Goal: Transaction & Acquisition: Purchase product/service

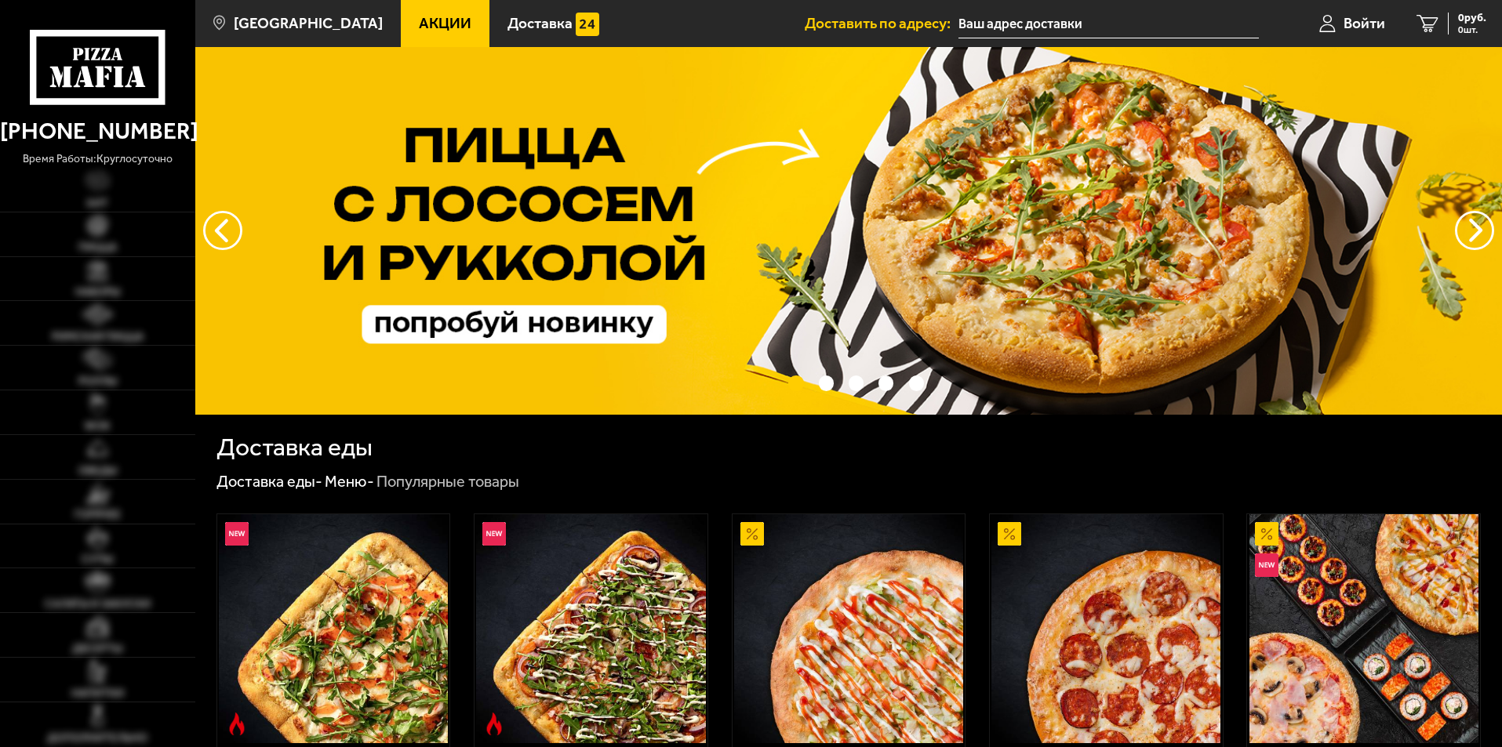
type input "[STREET_ADDRESS]"
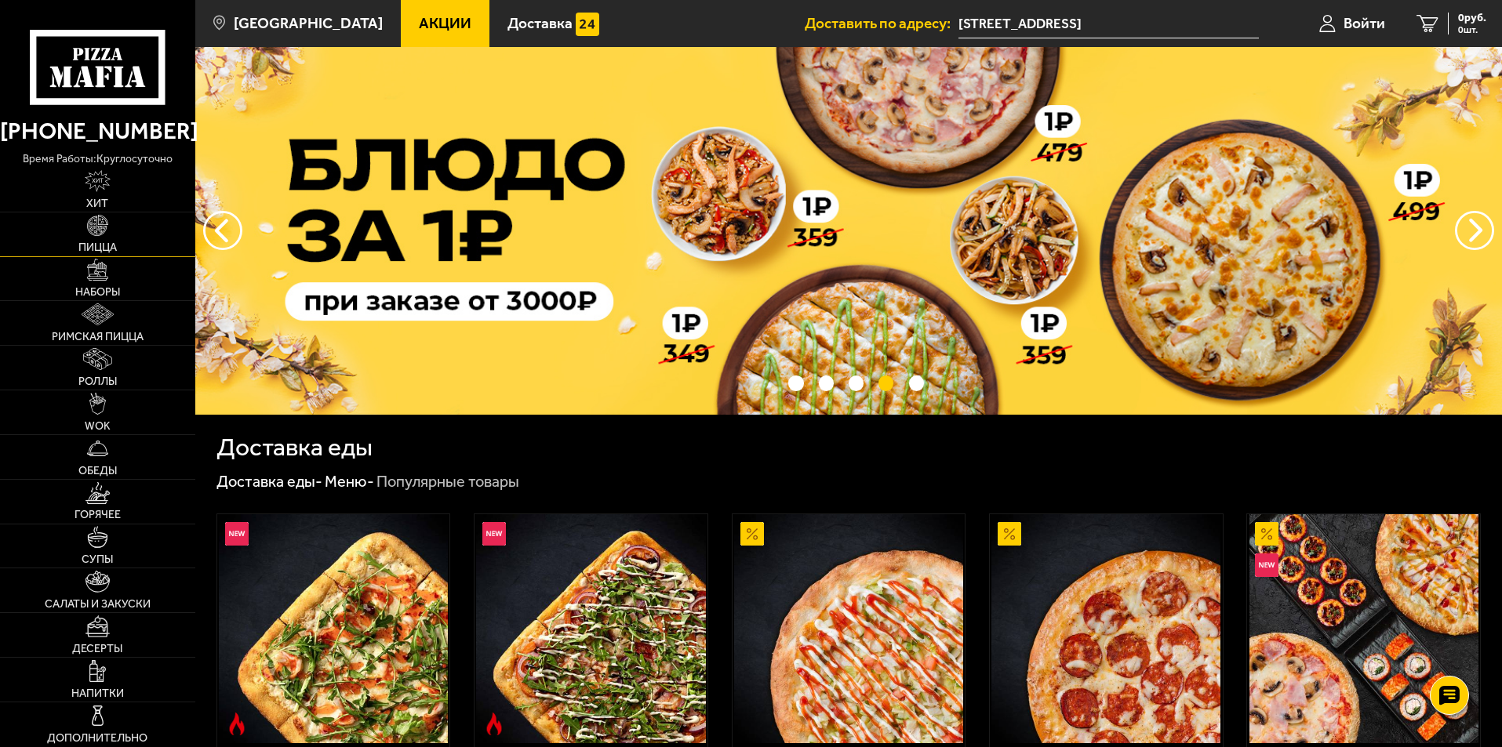
click at [105, 241] on link "Пицца" at bounding box center [97, 235] width 195 height 44
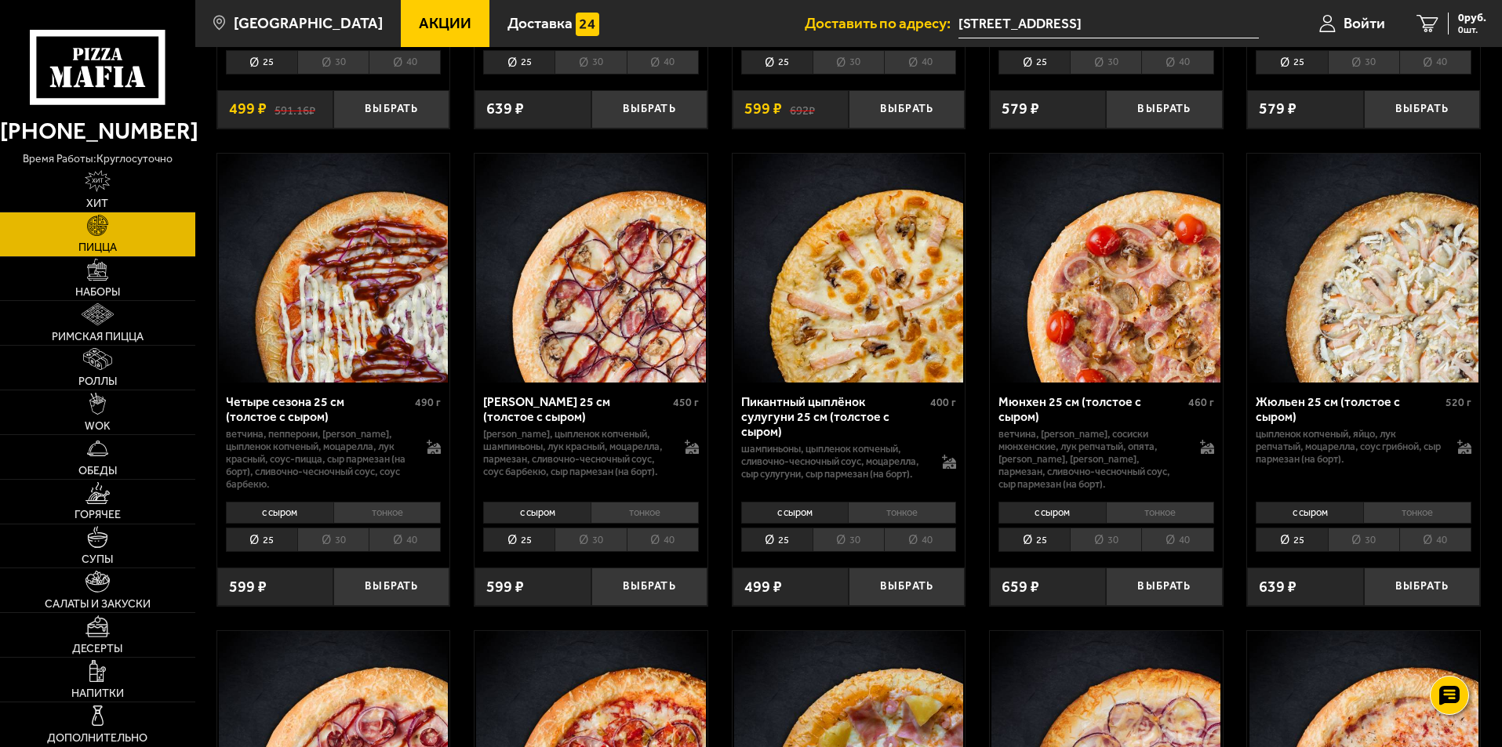
scroll to position [2431, 0]
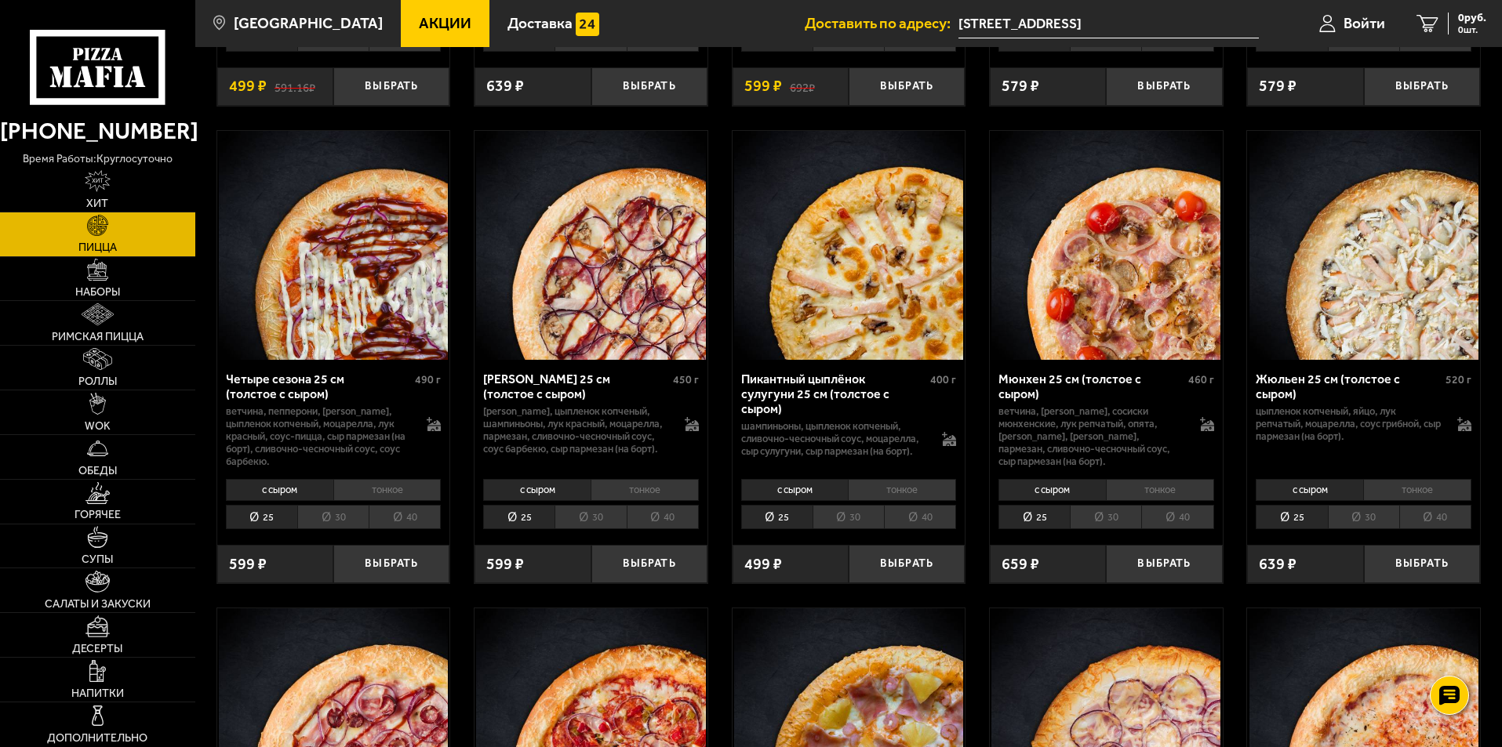
click at [1183, 525] on li "40" at bounding box center [1177, 517] width 72 height 24
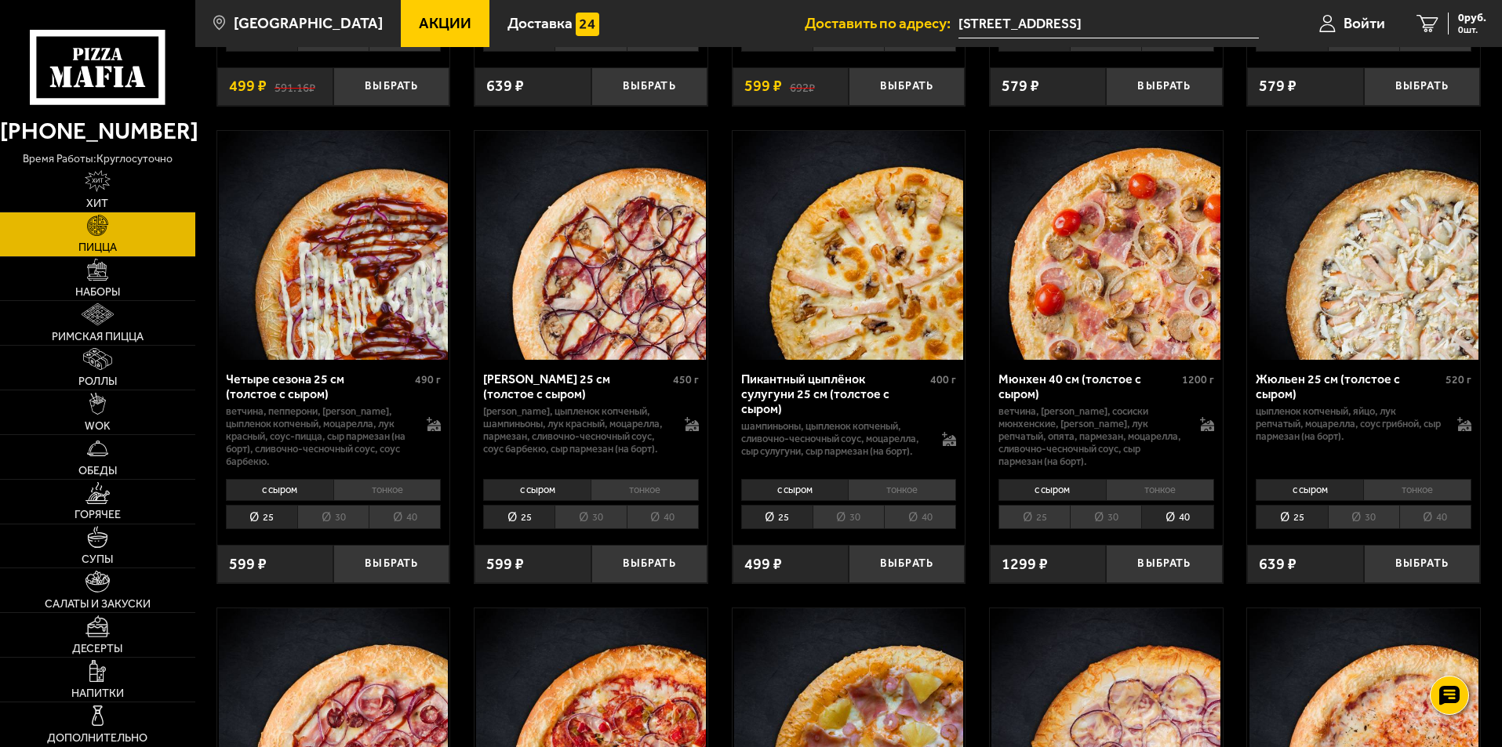
click at [1049, 496] on li "с сыром" at bounding box center [1051, 490] width 107 height 22
click at [1143, 494] on li "тонкое" at bounding box center [1160, 490] width 108 height 22
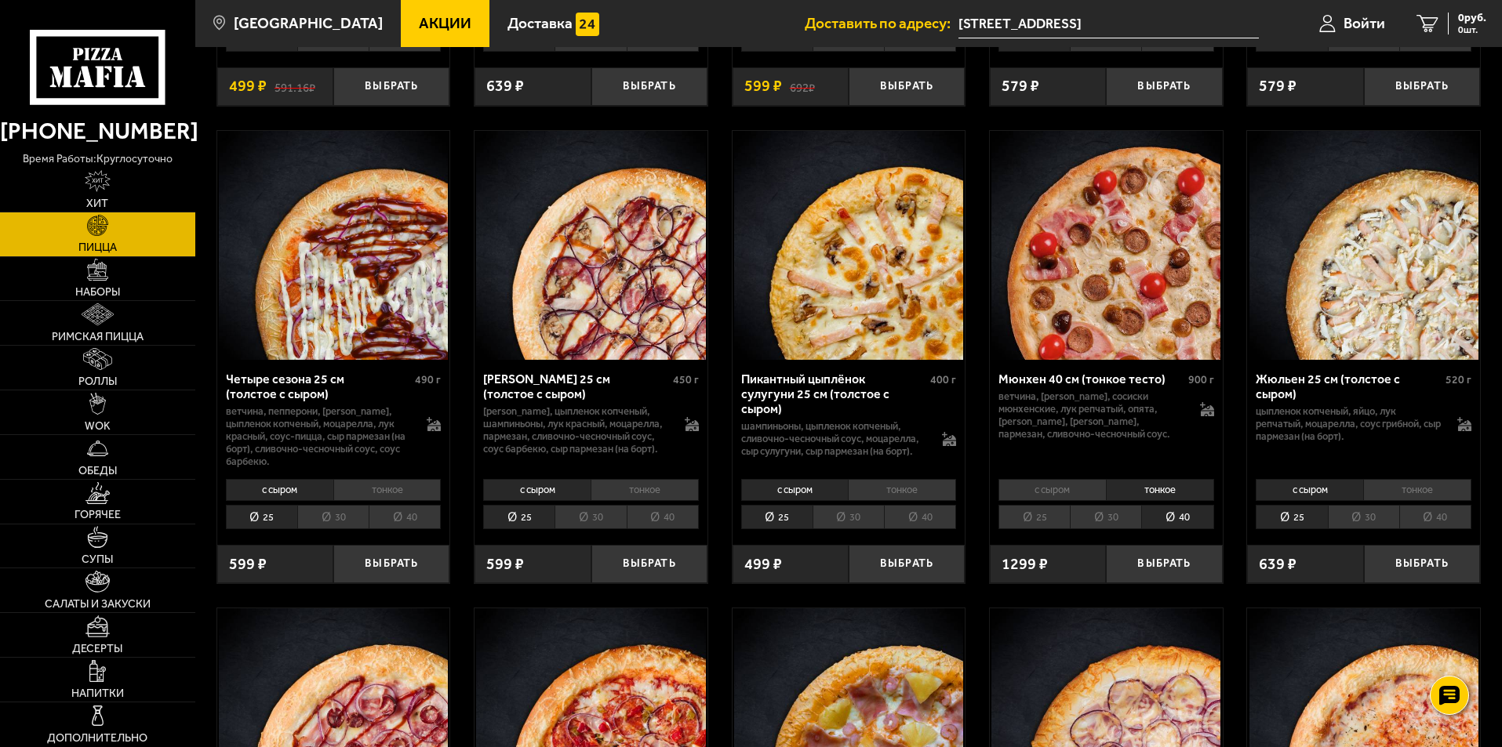
click at [1056, 491] on li "с сыром" at bounding box center [1051, 490] width 107 height 22
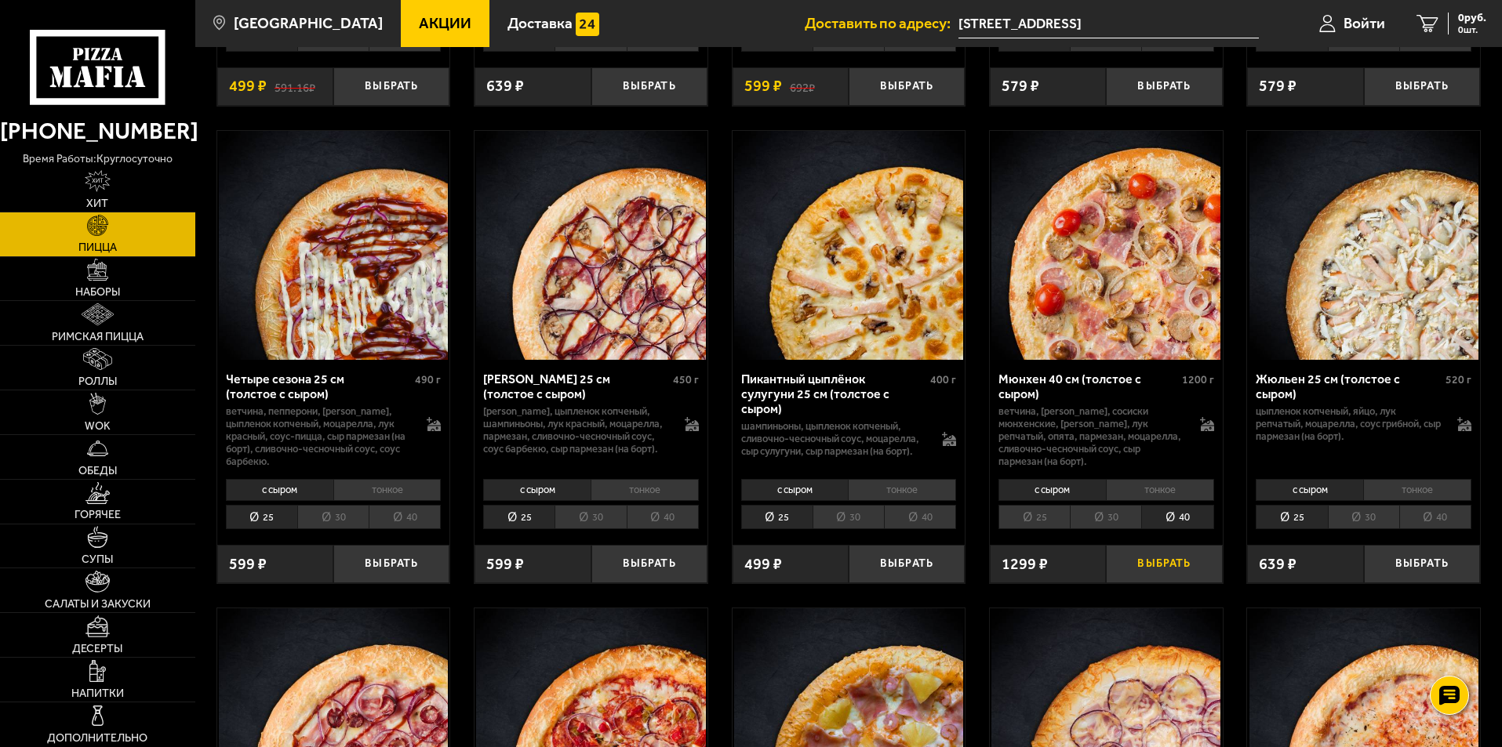
click at [1144, 576] on button "Выбрать" at bounding box center [1164, 564] width 116 height 38
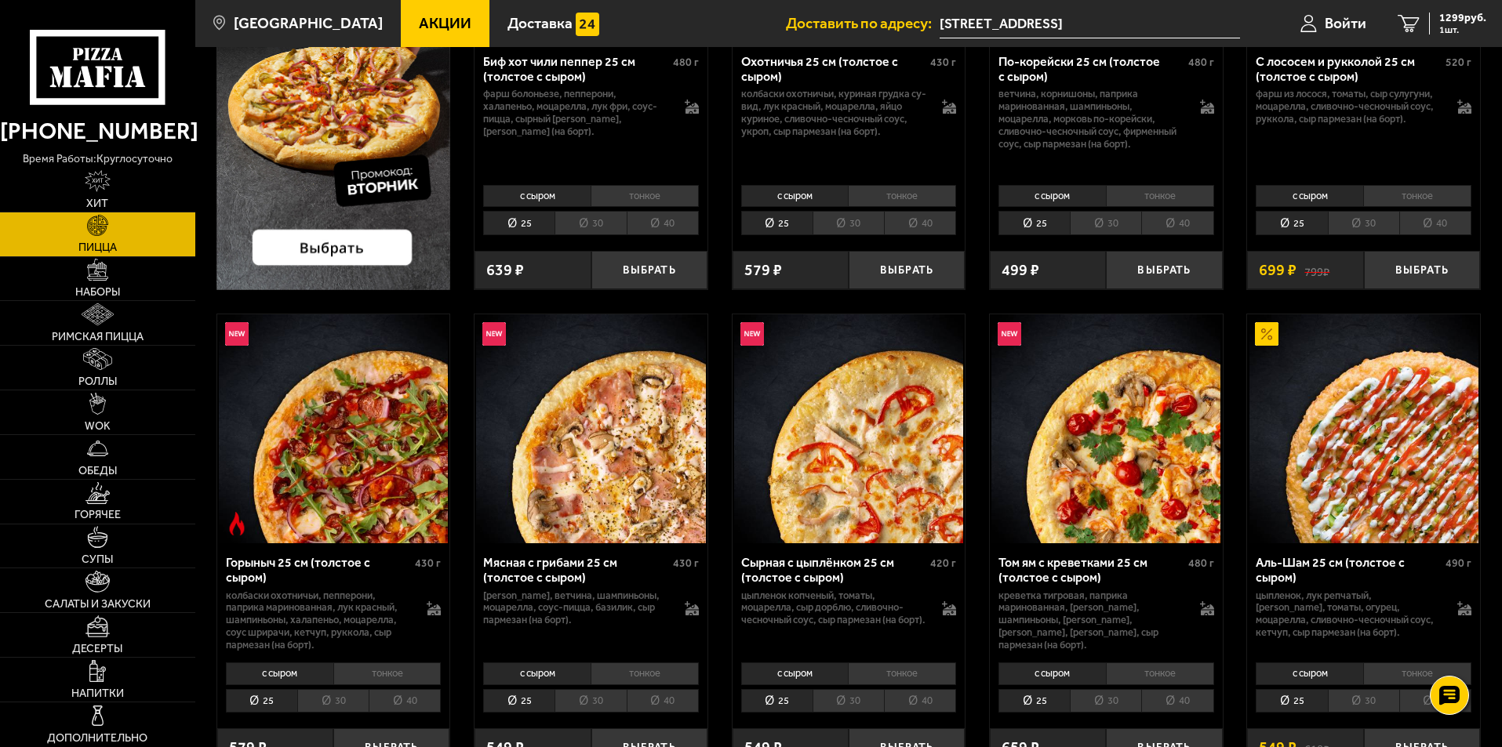
scroll to position [235, 0]
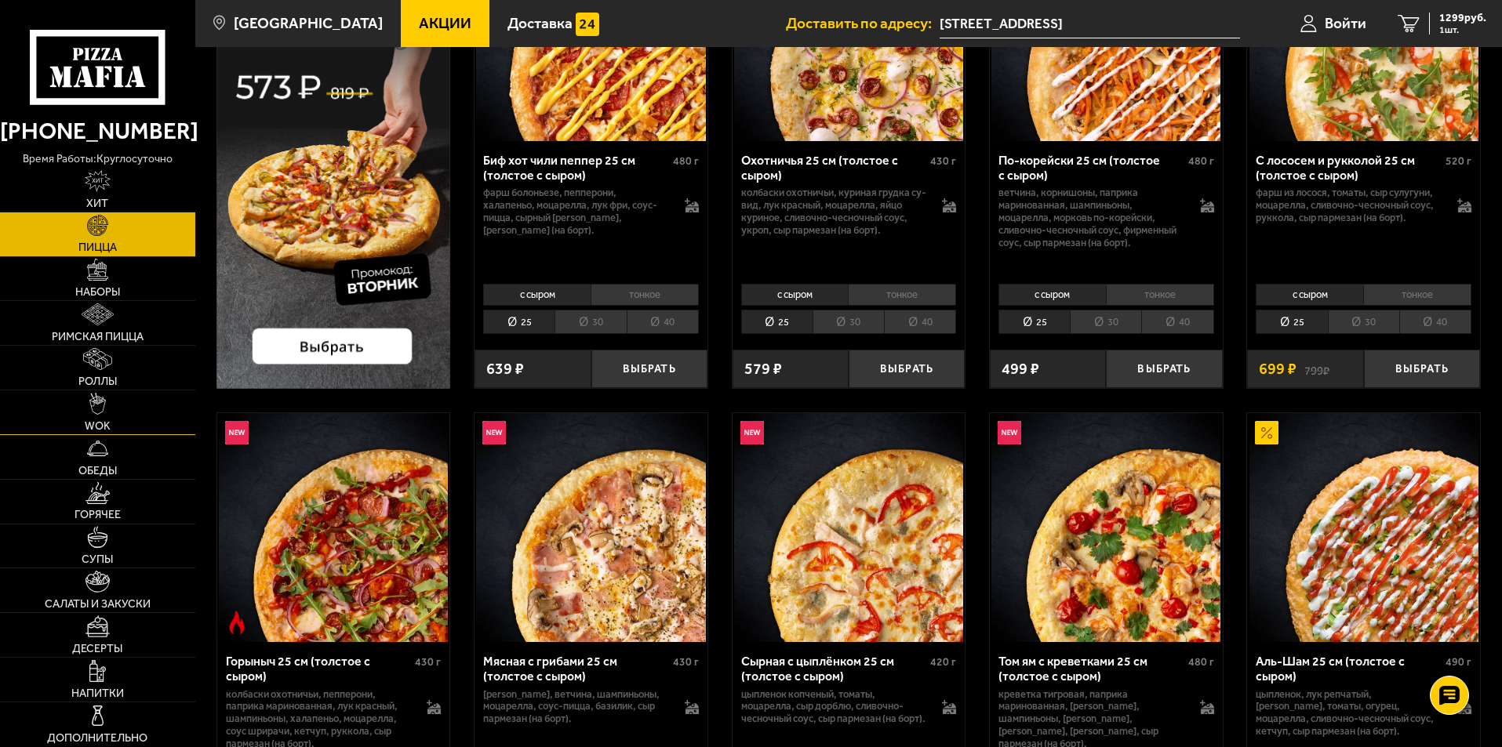
click at [104, 416] on link "WOK" at bounding box center [97, 413] width 195 height 44
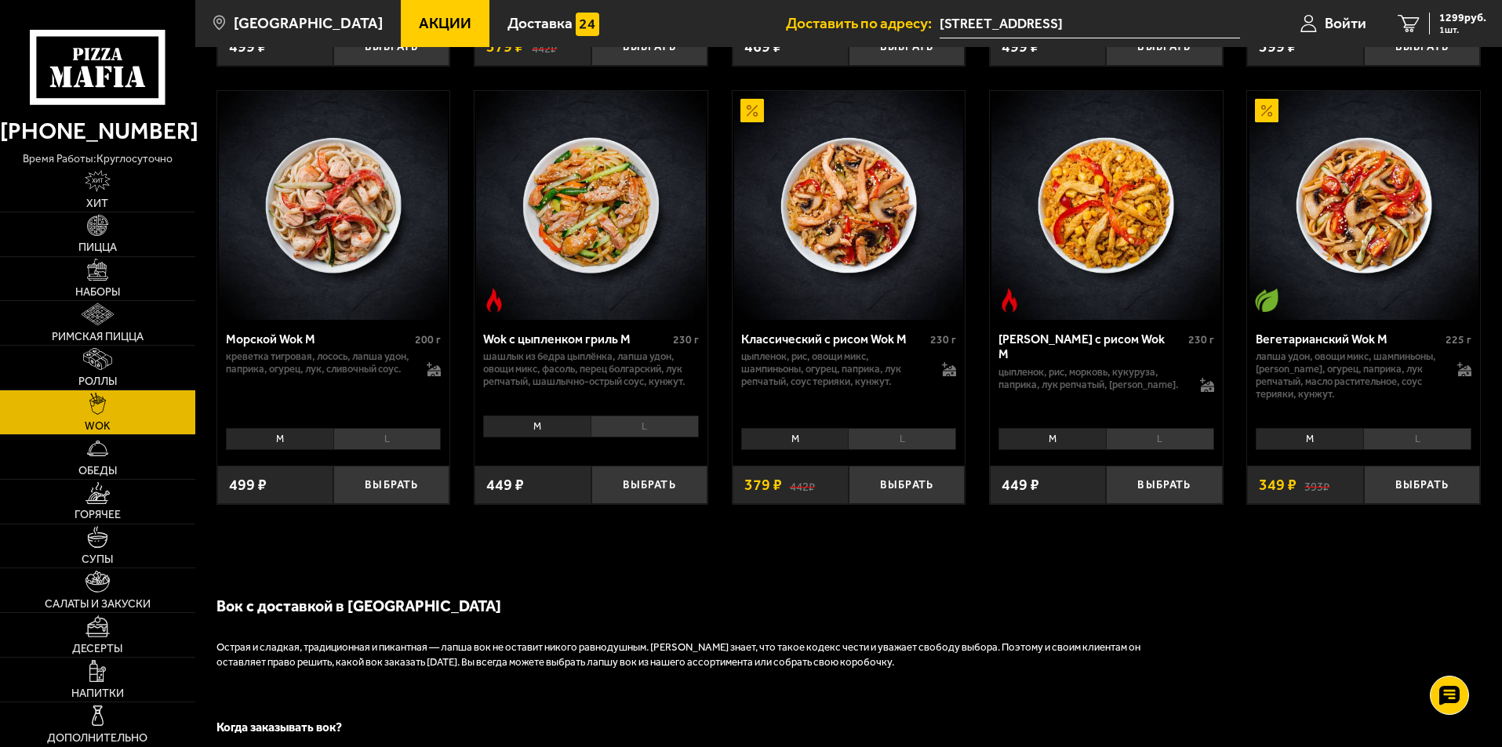
scroll to position [941, 0]
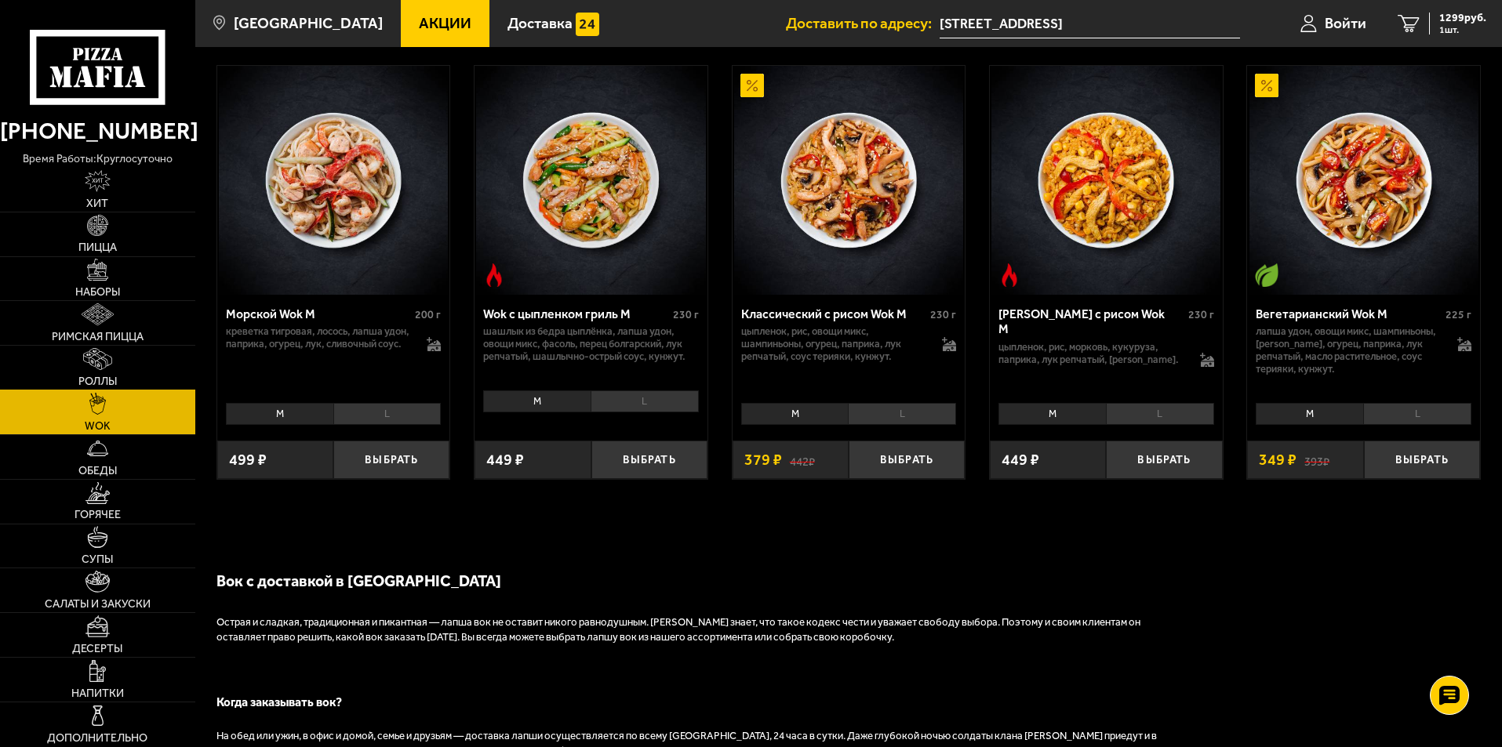
click at [98, 373] on link "Роллы" at bounding box center [97, 368] width 195 height 44
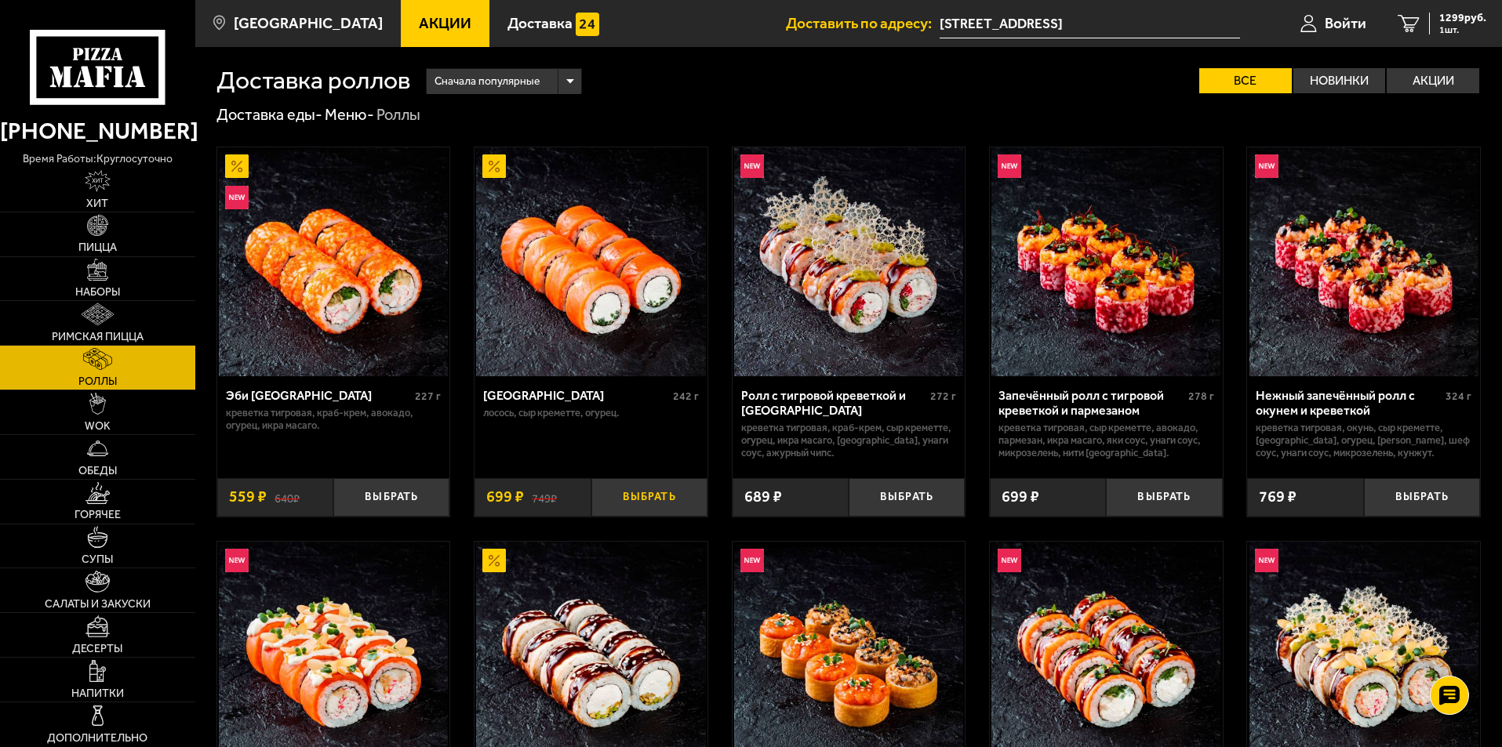
click at [661, 499] on button "Выбрать" at bounding box center [649, 497] width 116 height 38
click at [100, 234] on img at bounding box center [98, 226] width 22 height 22
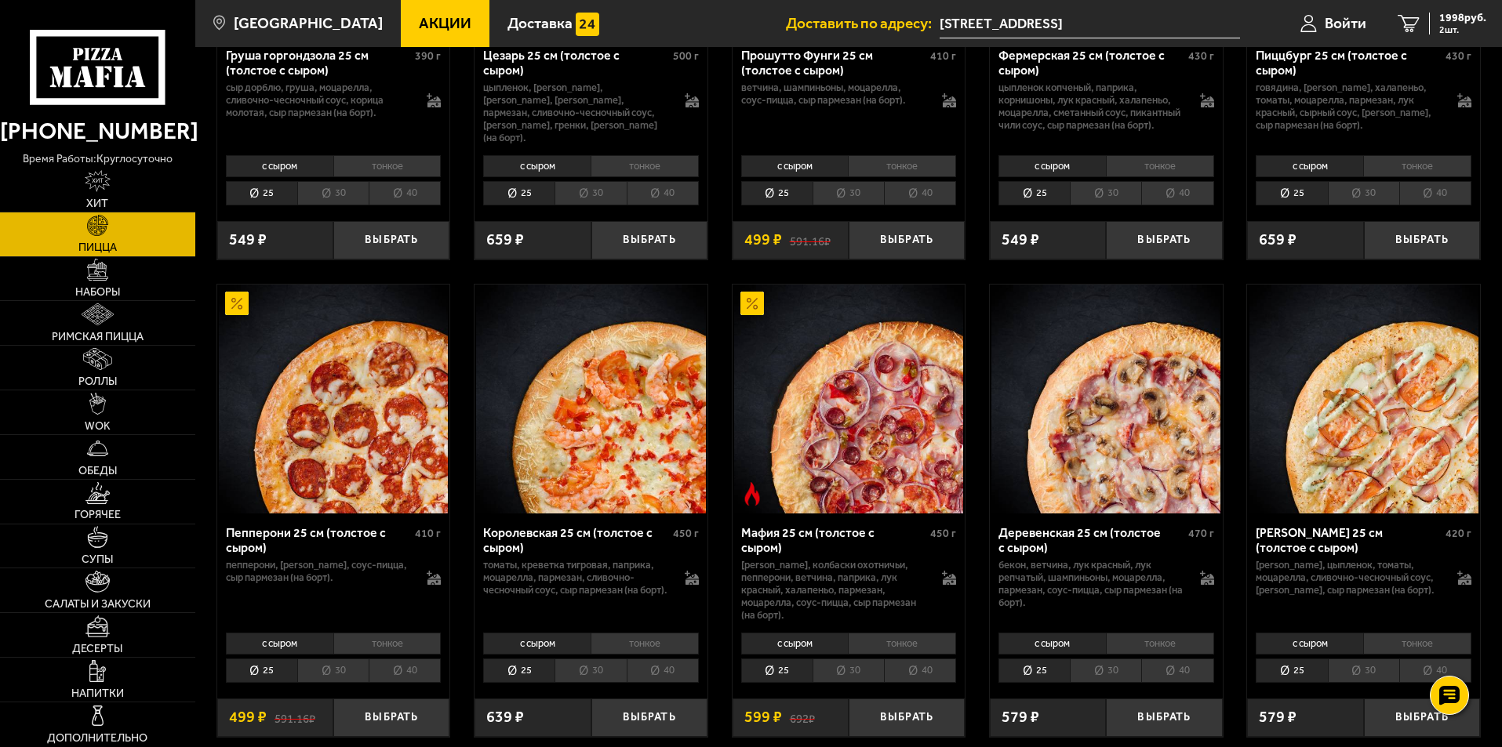
scroll to position [1882, 0]
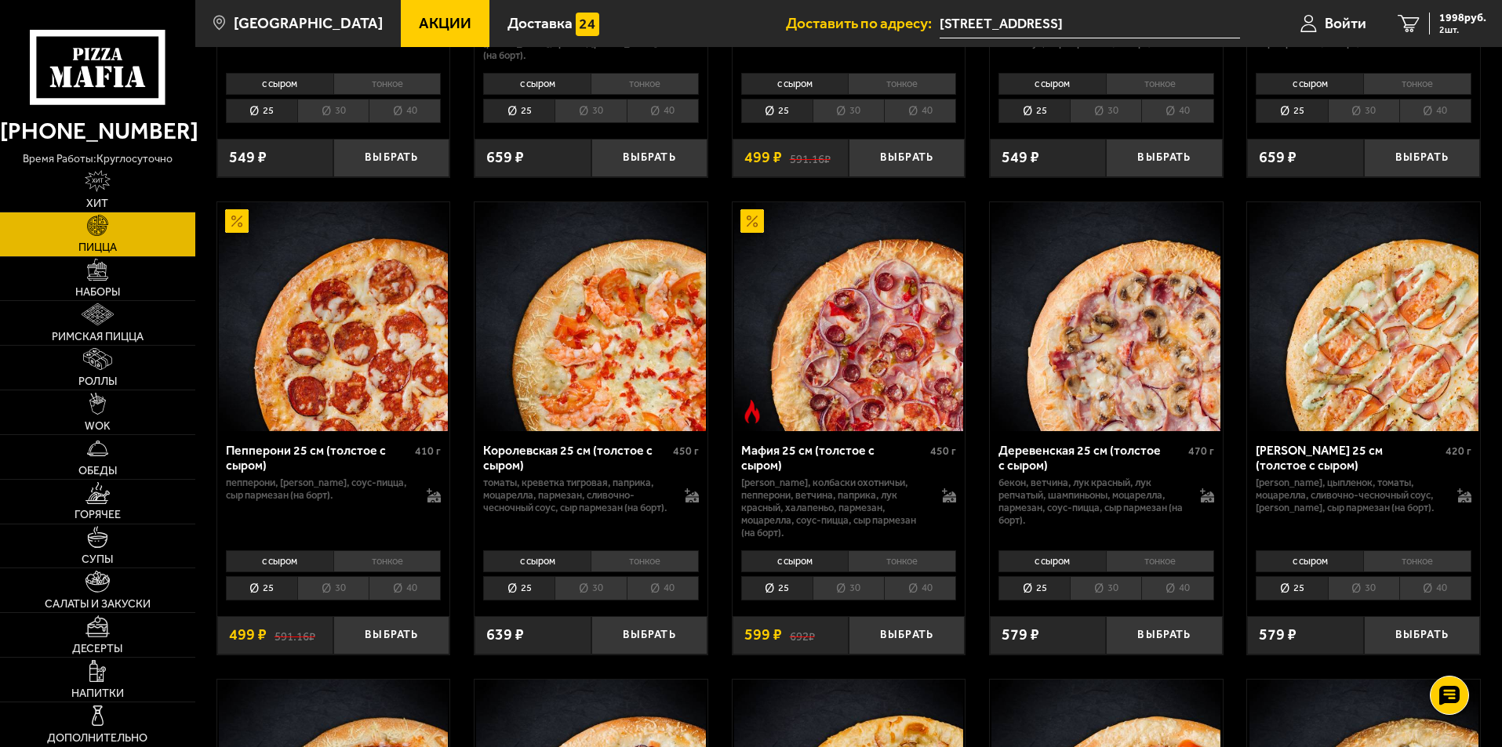
click at [910, 592] on li "40" at bounding box center [920, 588] width 72 height 24
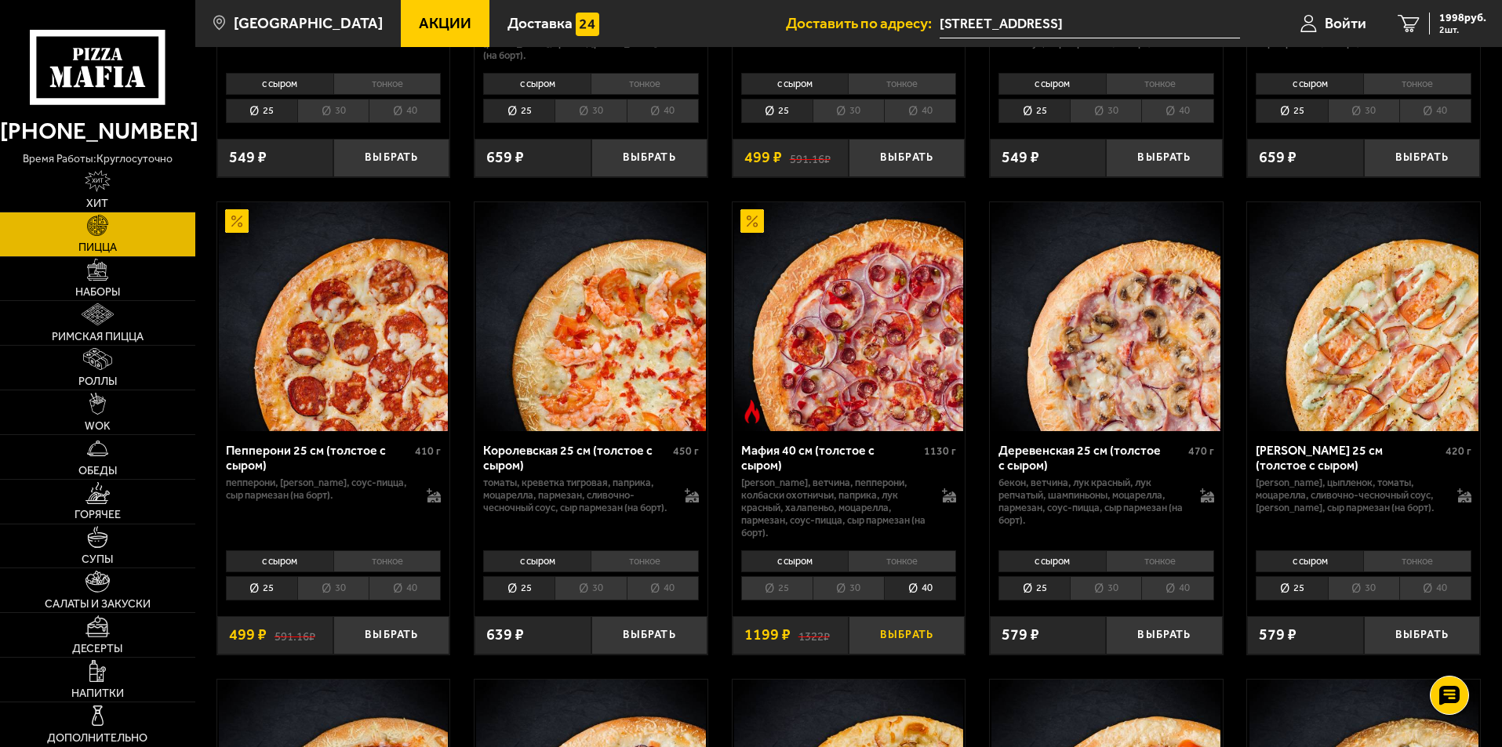
click at [921, 641] on button "Выбрать" at bounding box center [907, 635] width 116 height 38
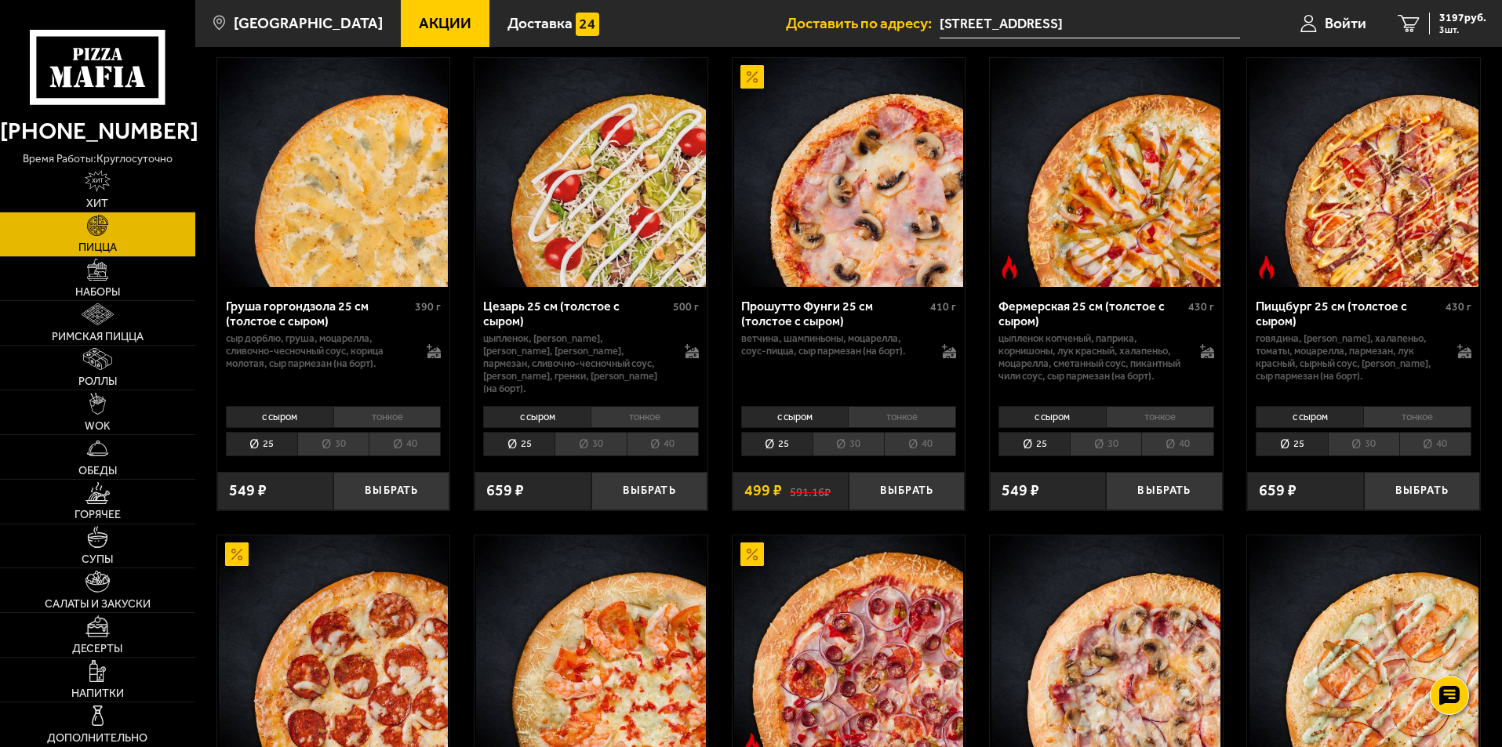
scroll to position [1255, 0]
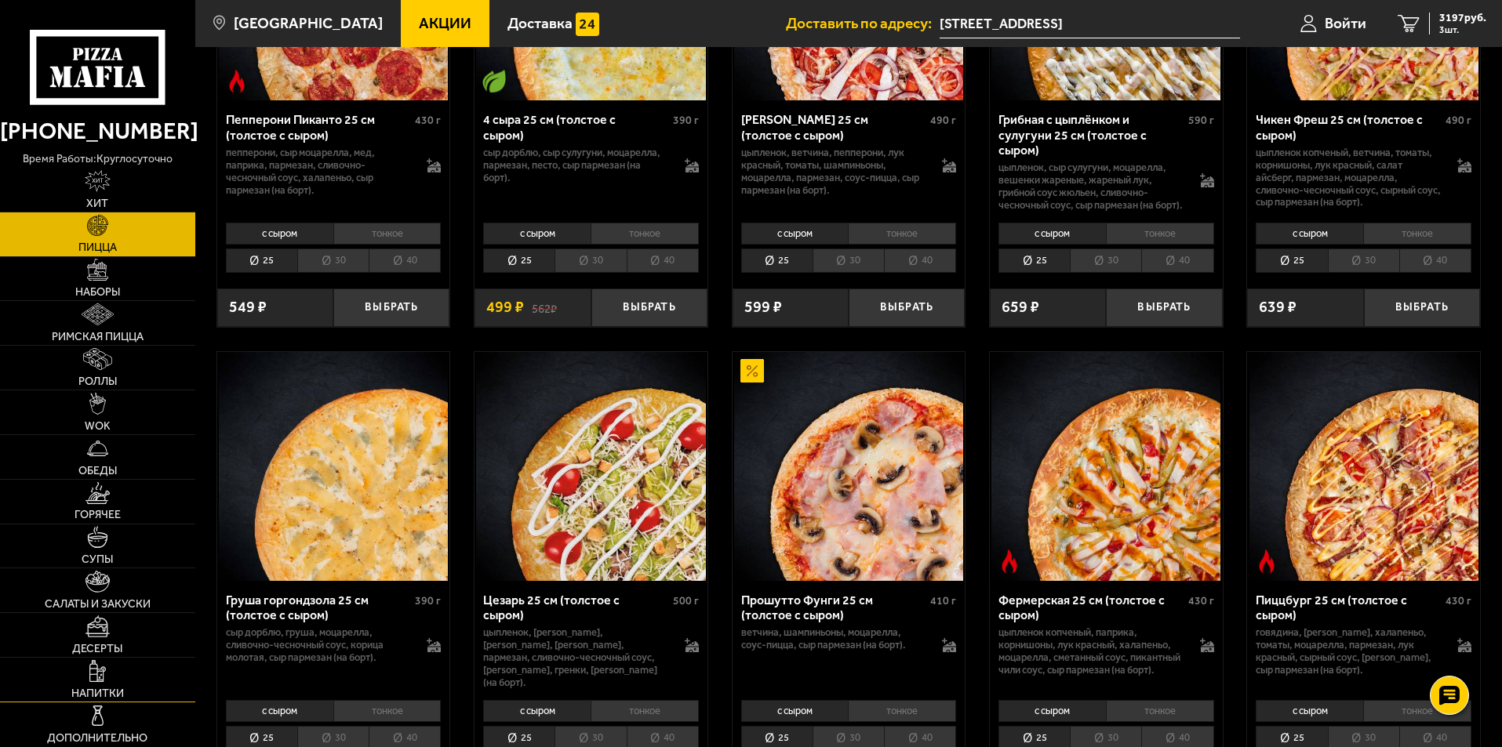
click at [93, 685] on link "Напитки" at bounding box center [97, 680] width 195 height 44
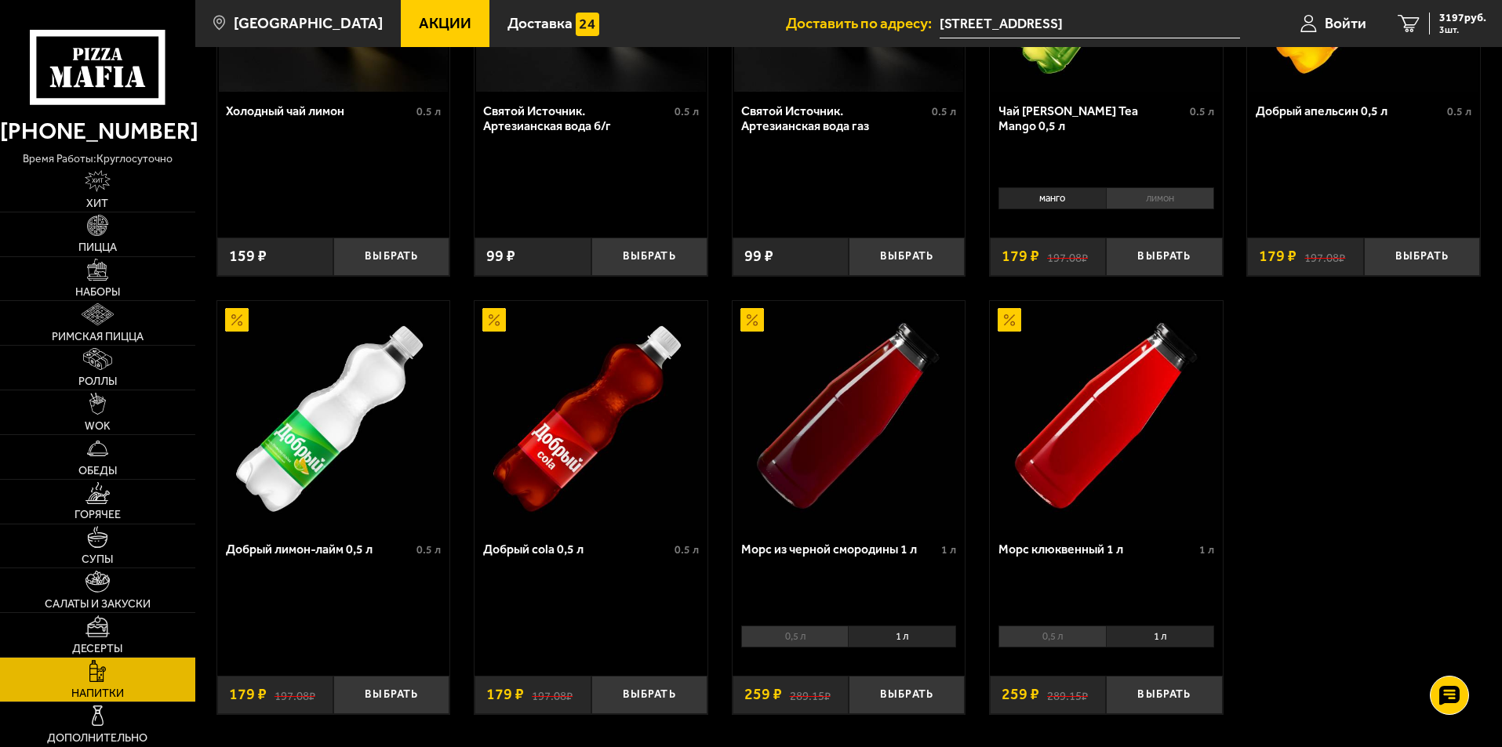
scroll to position [706, 0]
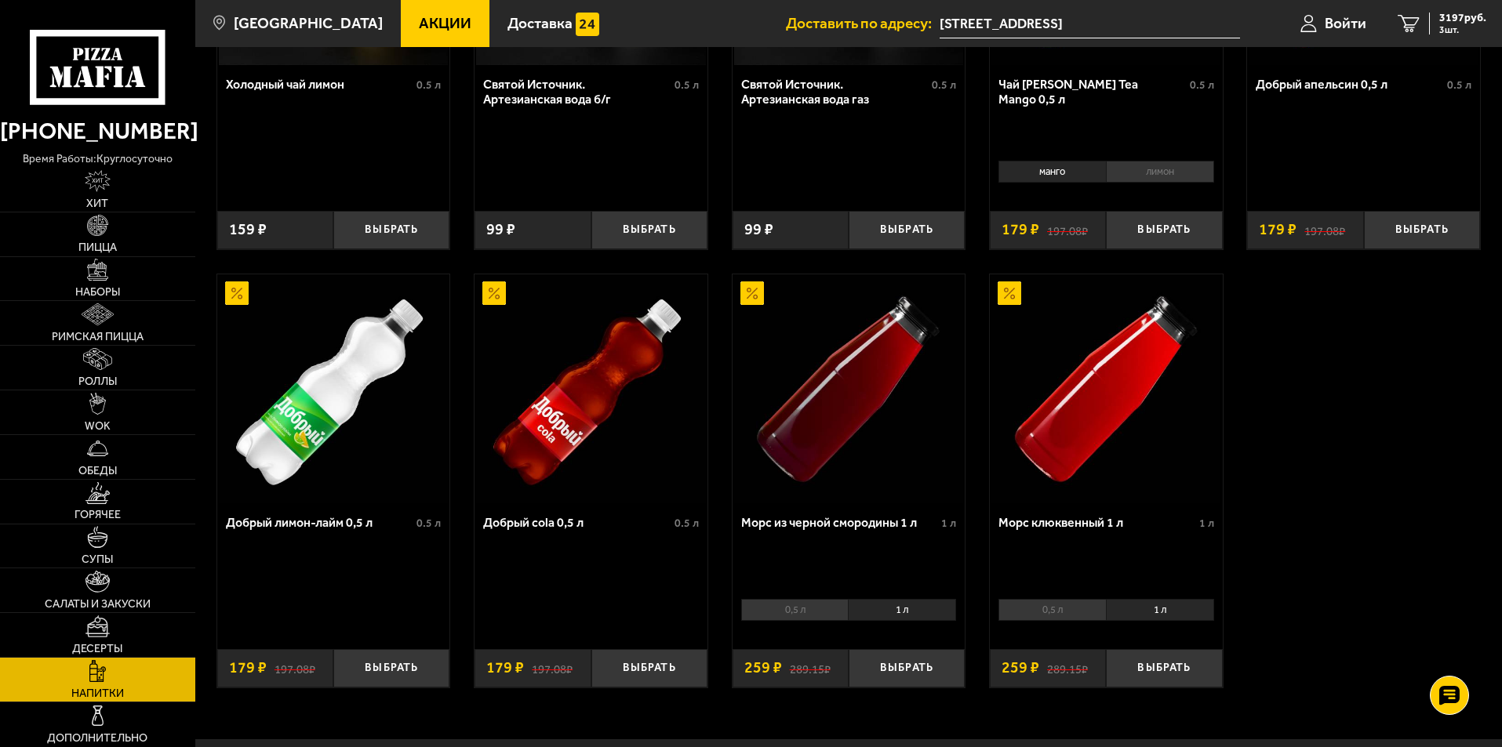
click at [902, 613] on li "1 л" at bounding box center [902, 610] width 108 height 22
click at [917, 671] on button "Выбрать" at bounding box center [907, 668] width 116 height 38
click at [943, 671] on button "+" at bounding box center [945, 668] width 38 height 38
click at [944, 671] on button "+" at bounding box center [945, 668] width 38 height 38
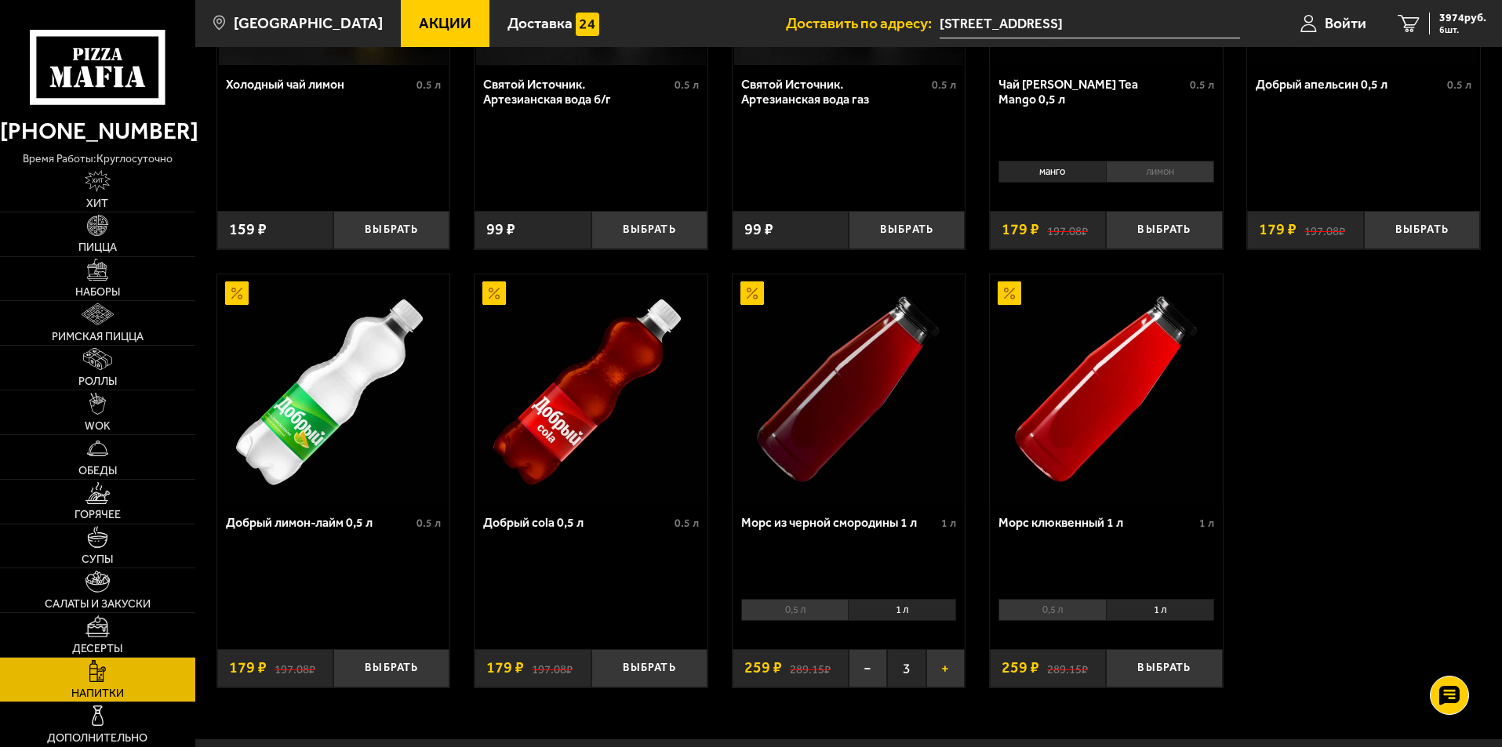
click at [945, 671] on button "+" at bounding box center [945, 668] width 38 height 38
click at [853, 663] on button "−" at bounding box center [868, 668] width 38 height 38
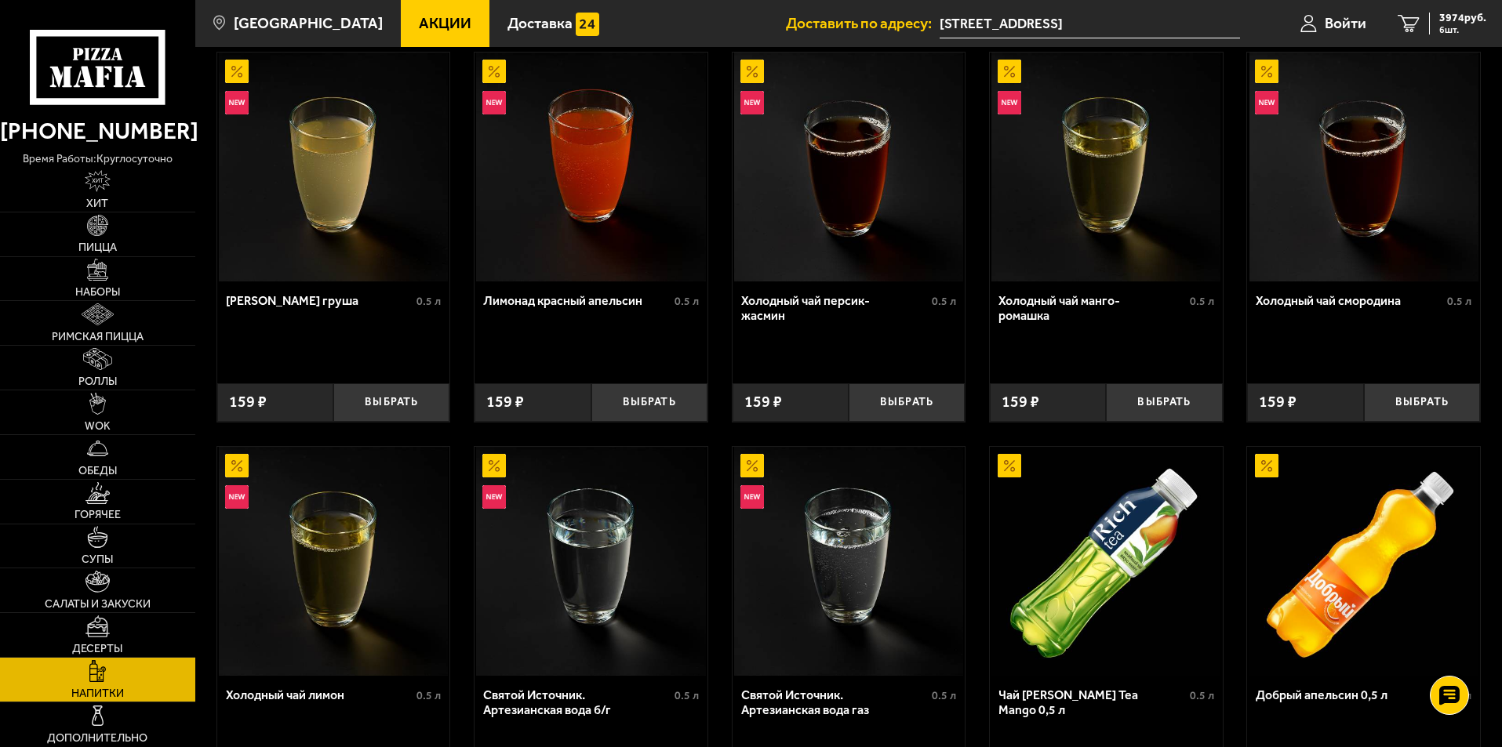
scroll to position [0, 0]
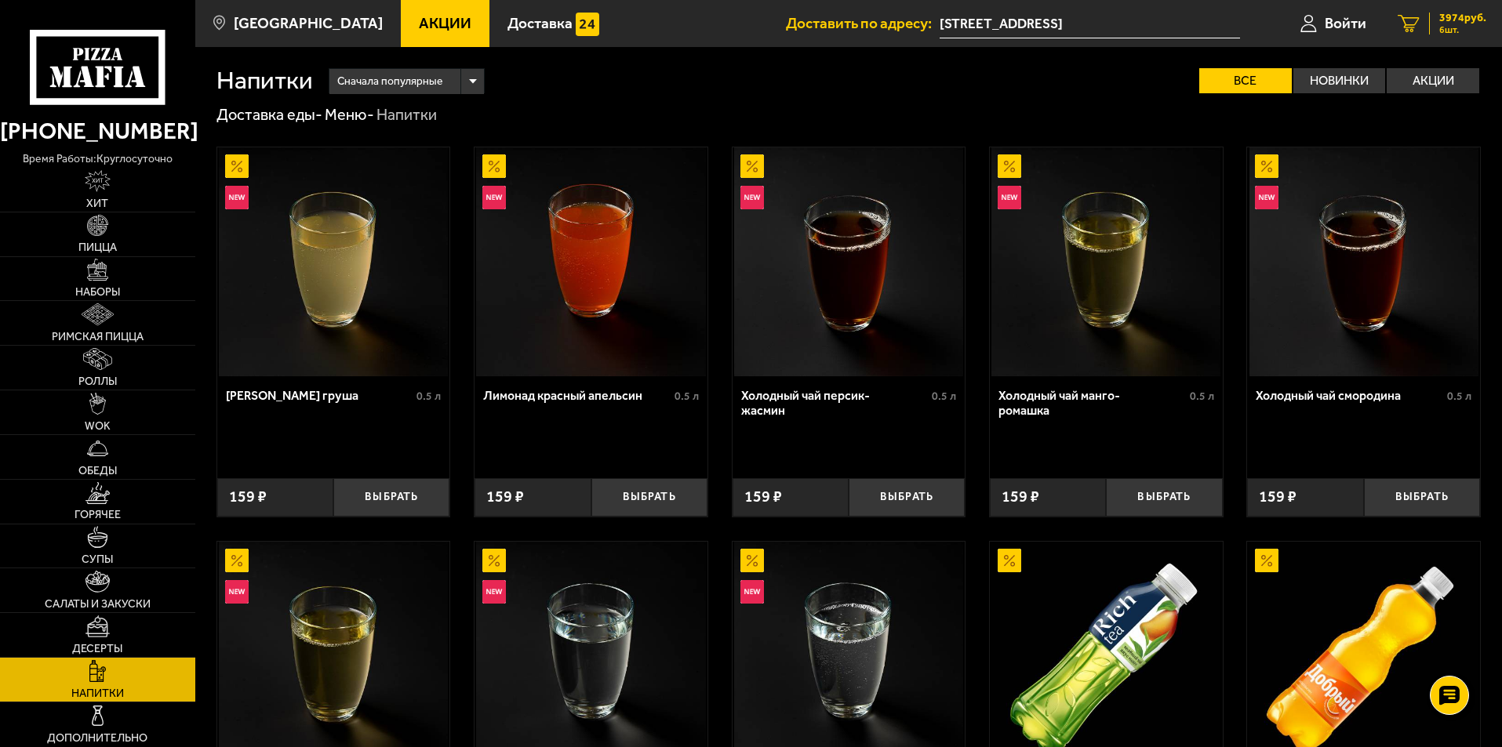
click at [1456, 21] on span "3974 руб." at bounding box center [1462, 18] width 47 height 11
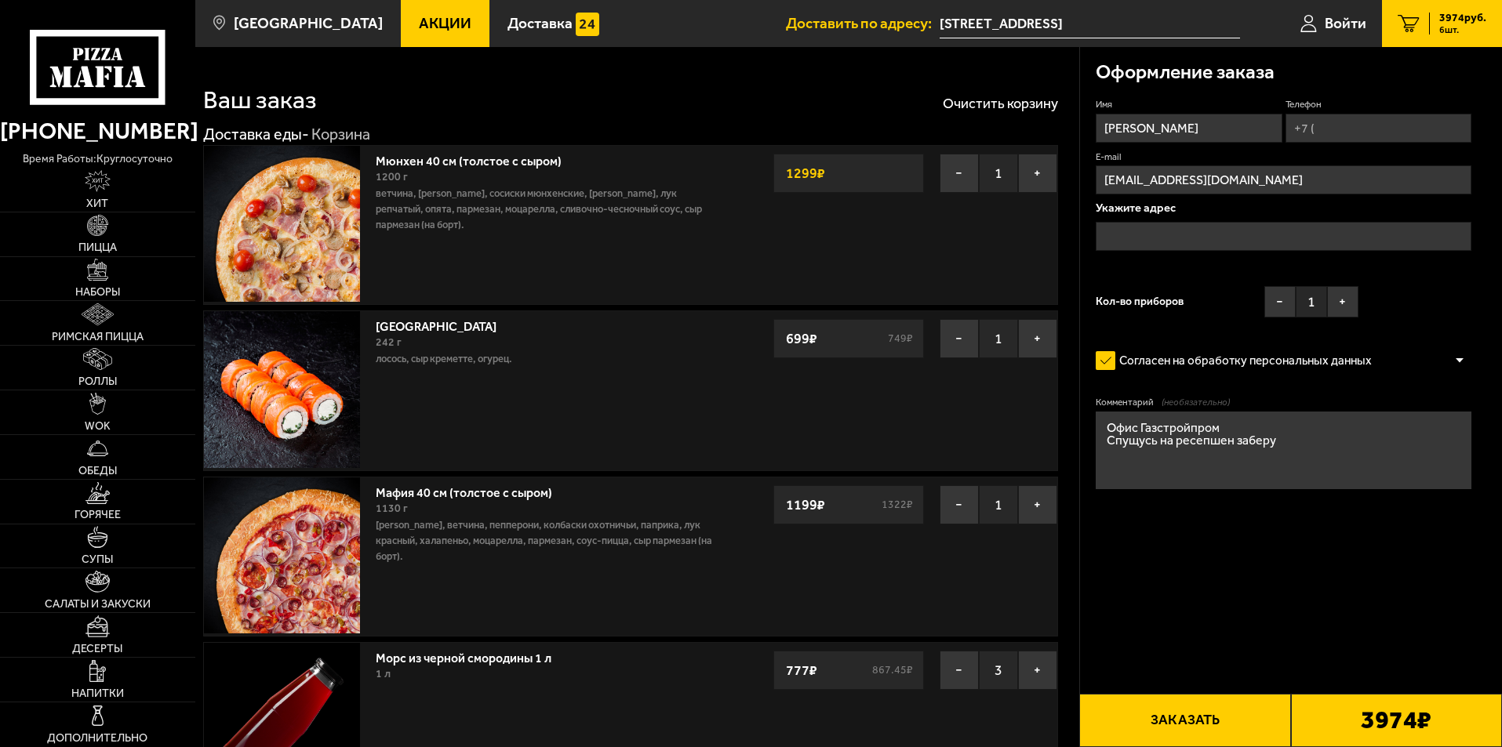
type input "[STREET_ADDRESS]"
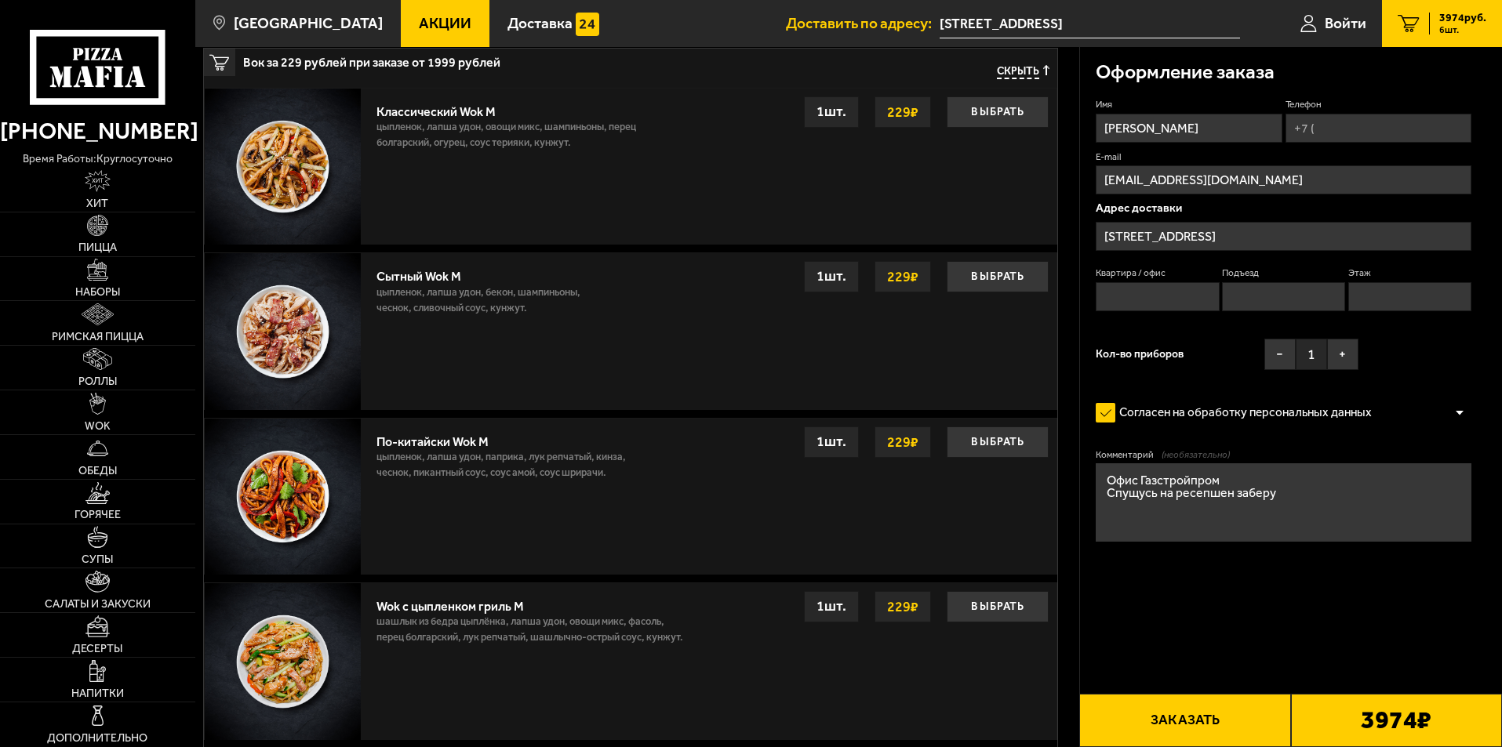
scroll to position [1020, 0]
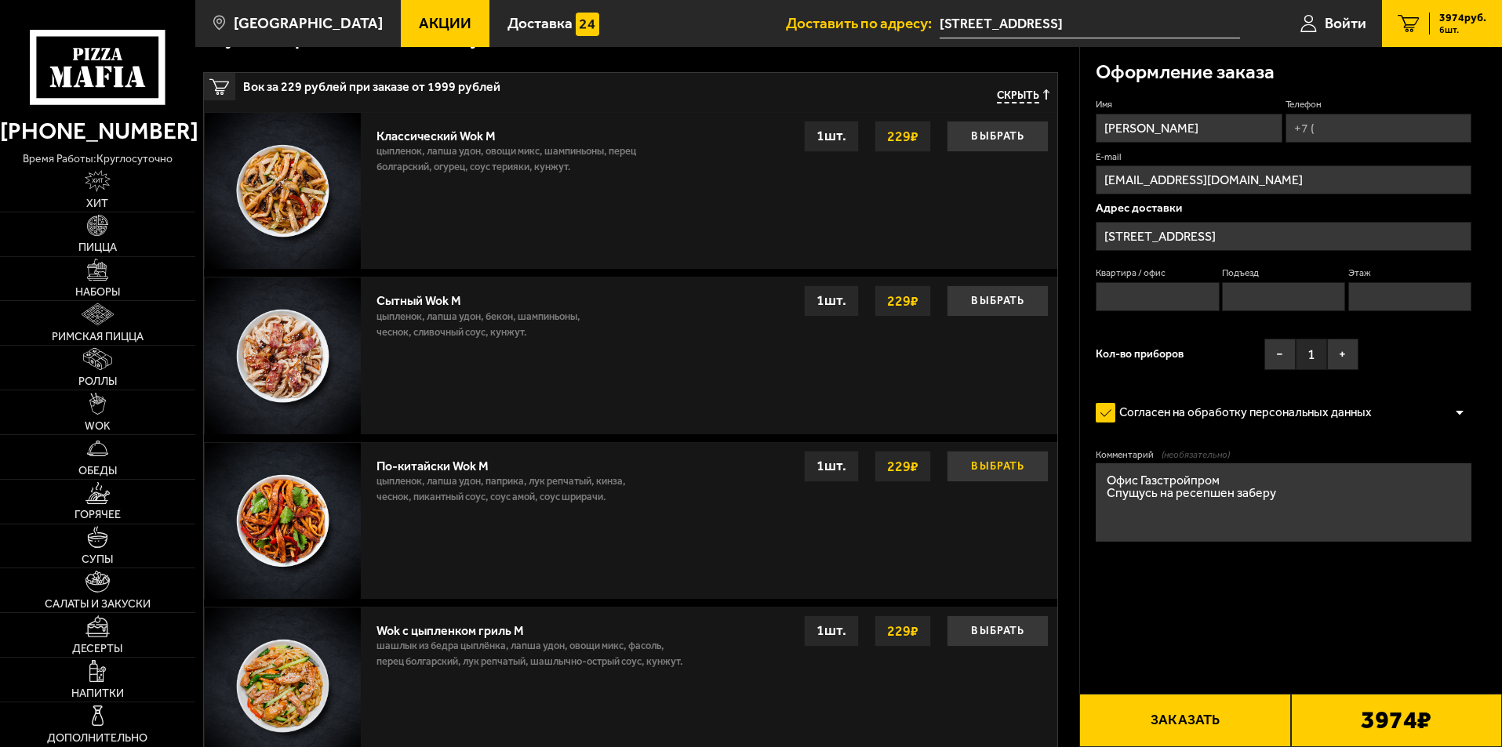
click at [1000, 471] on button "Выбрать" at bounding box center [998, 466] width 102 height 31
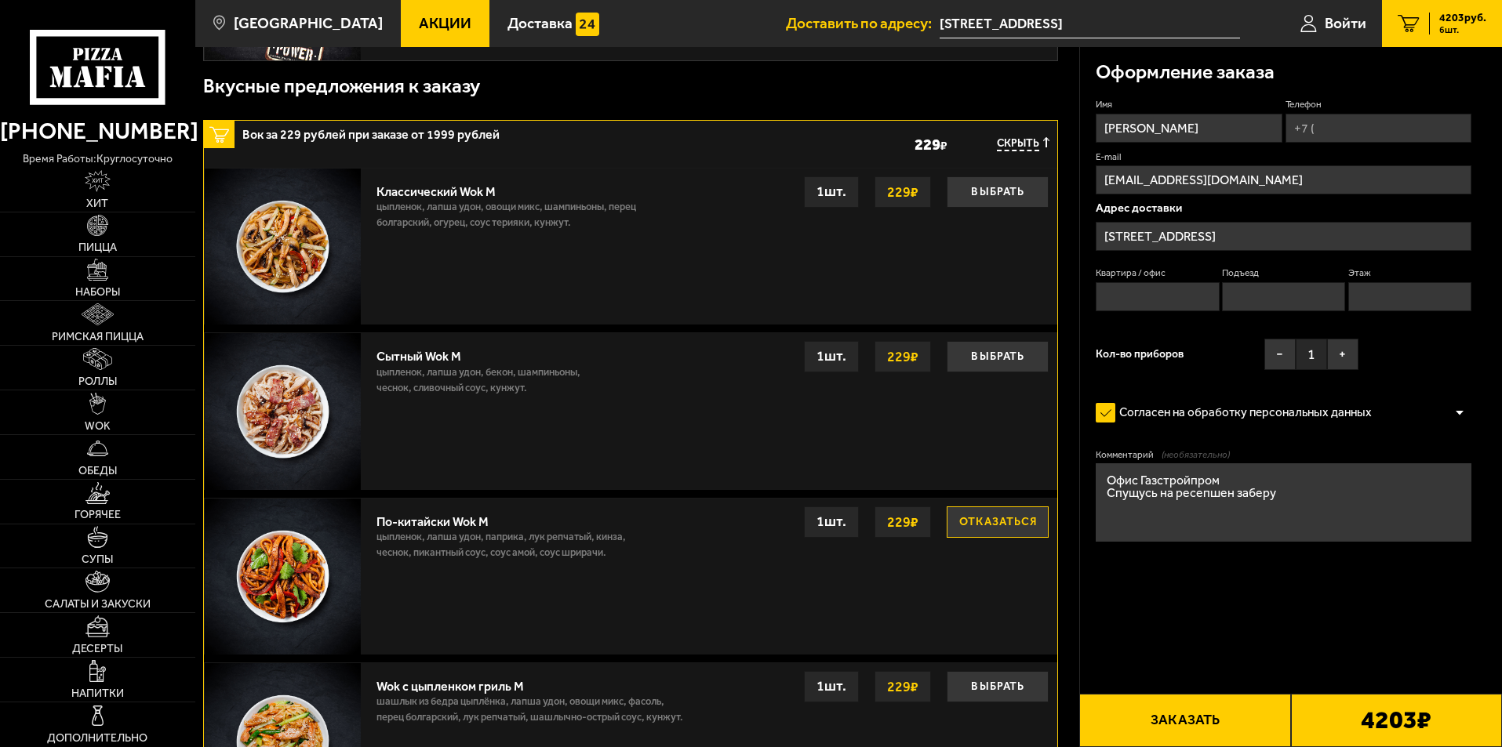
scroll to position [893, 0]
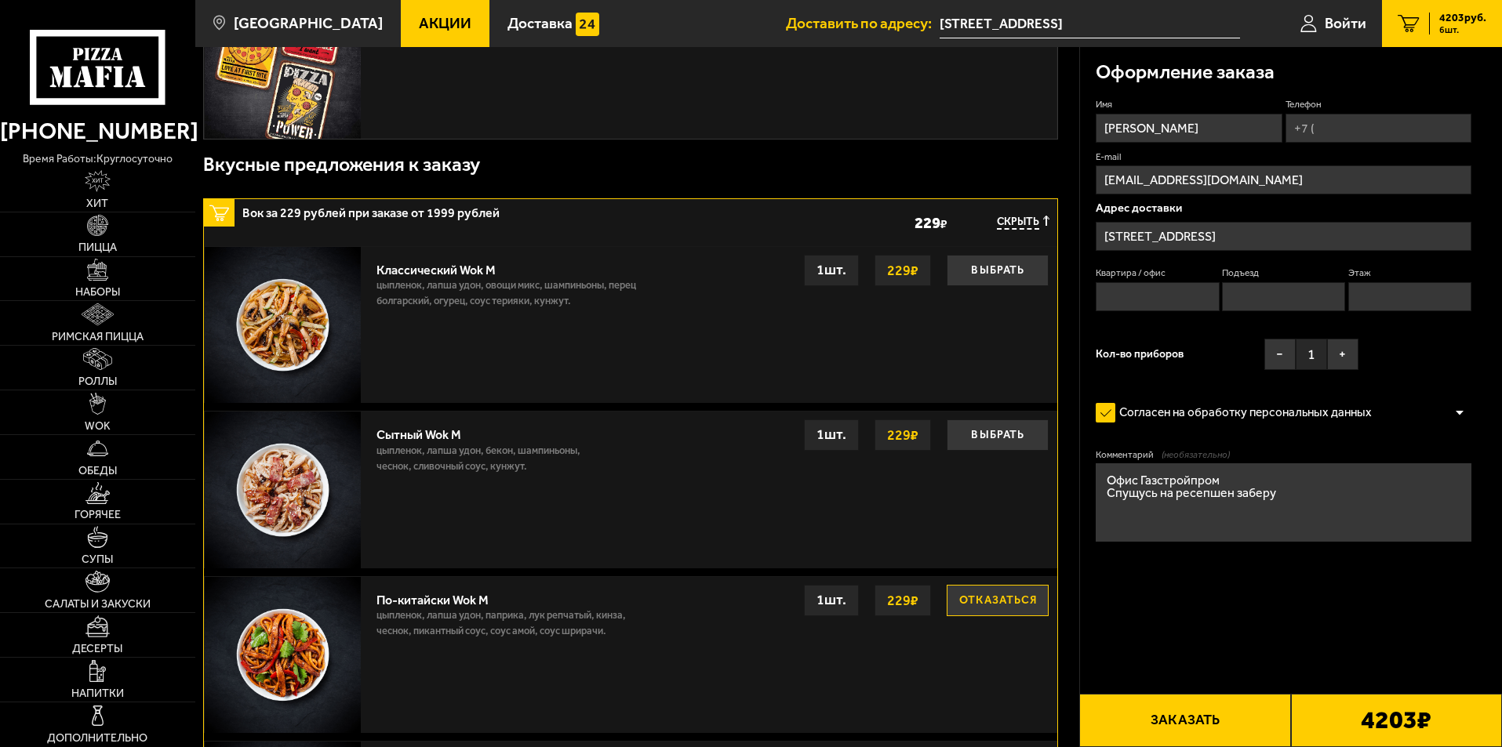
click at [991, 609] on button "Отказаться" at bounding box center [998, 600] width 102 height 31
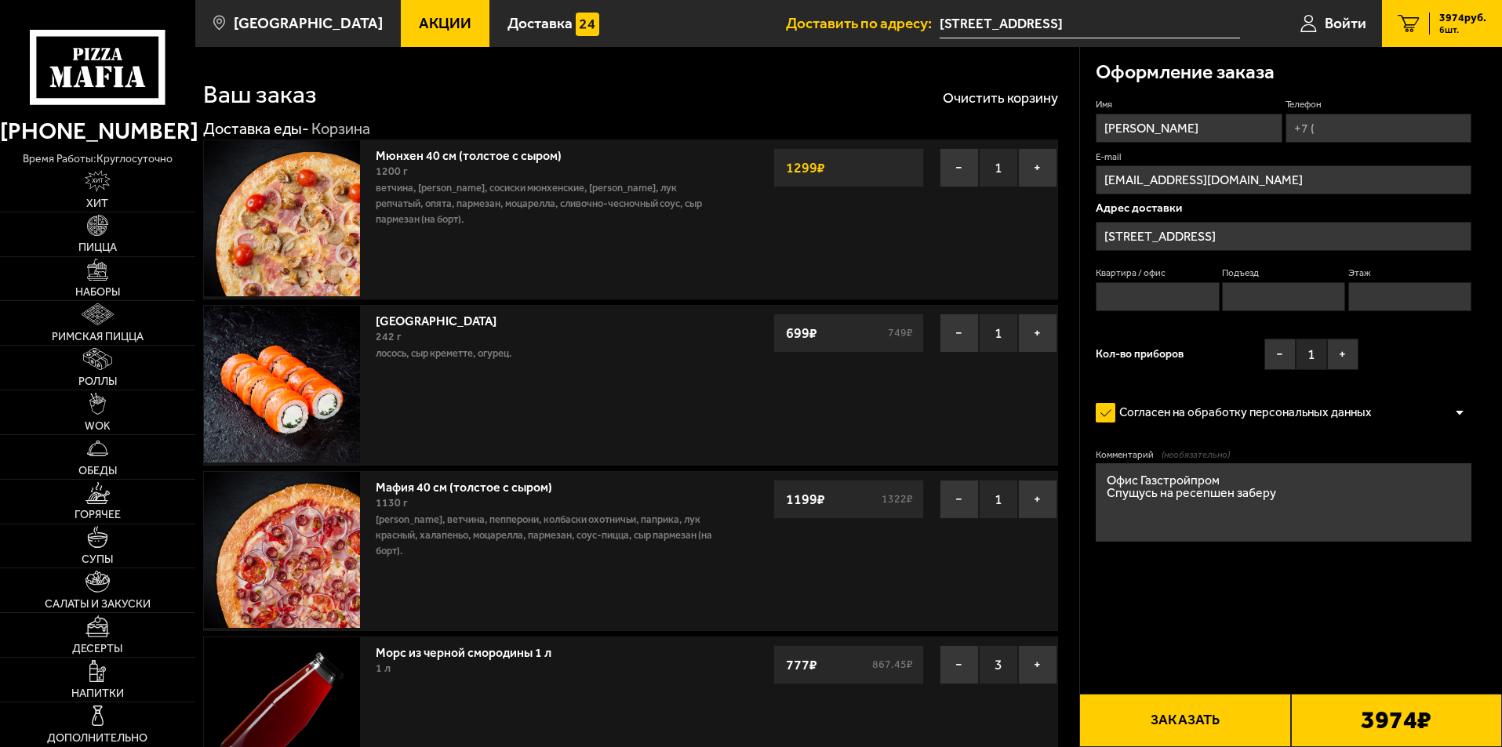
scroll to position [0, 0]
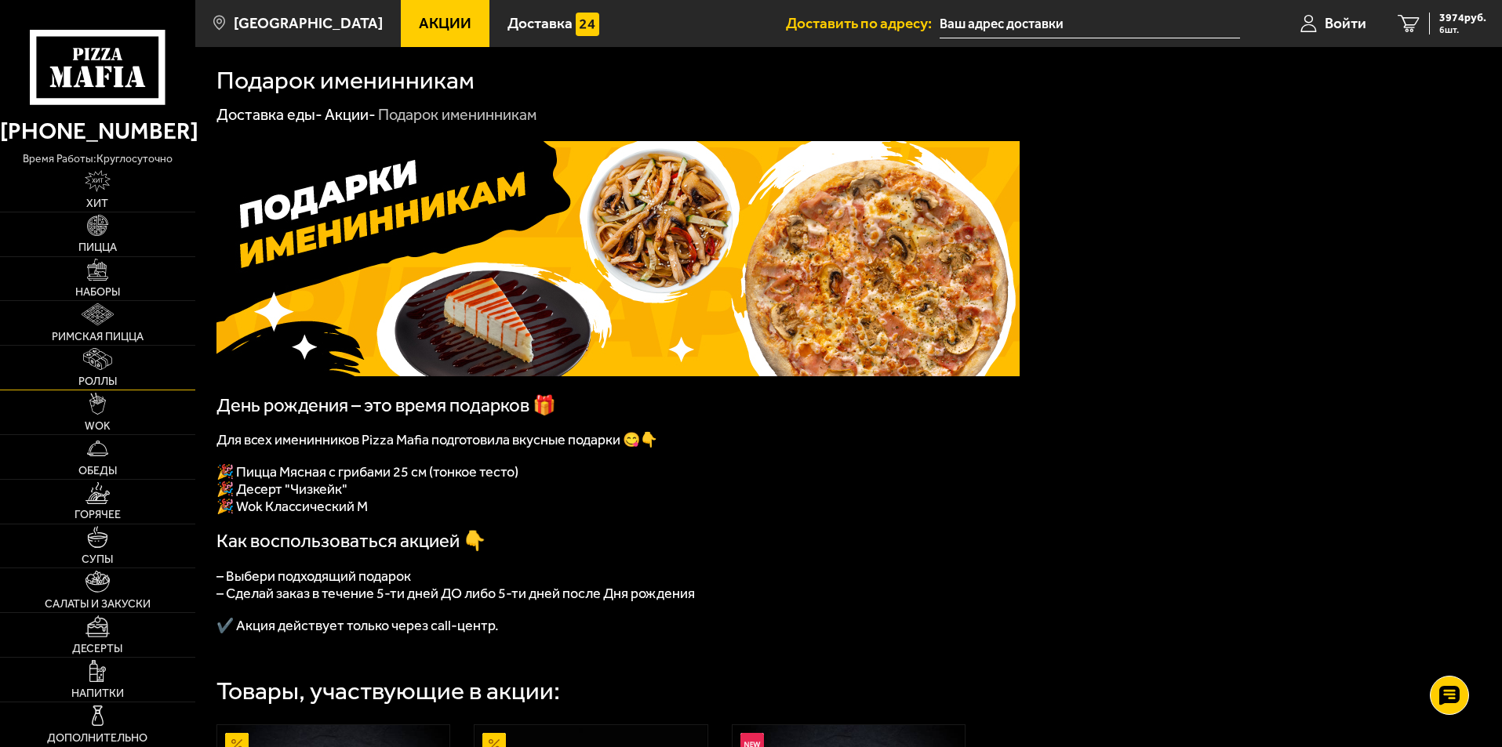
click at [99, 373] on link "Роллы" at bounding box center [97, 368] width 195 height 44
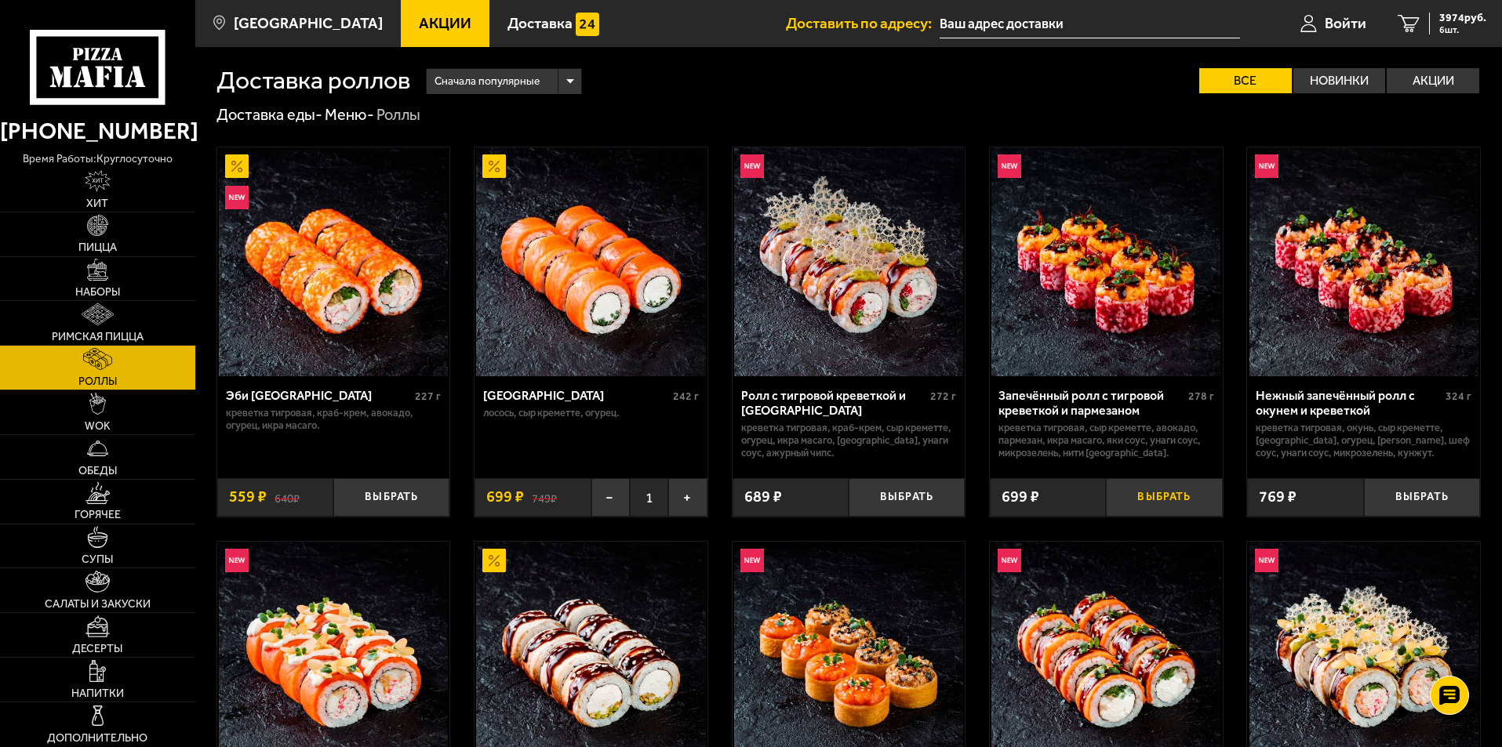
click at [1151, 496] on button "Выбрать" at bounding box center [1164, 497] width 116 height 38
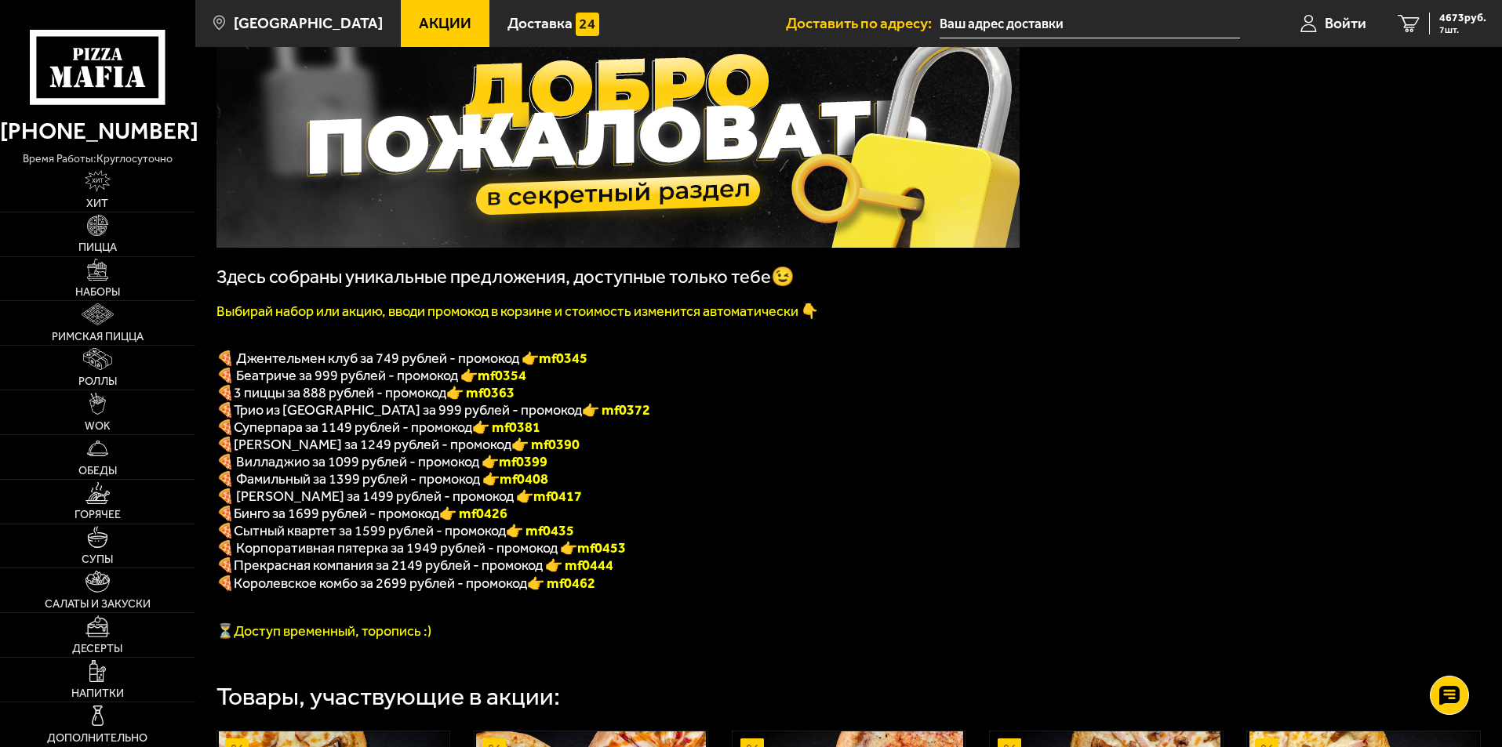
scroll to position [157, 0]
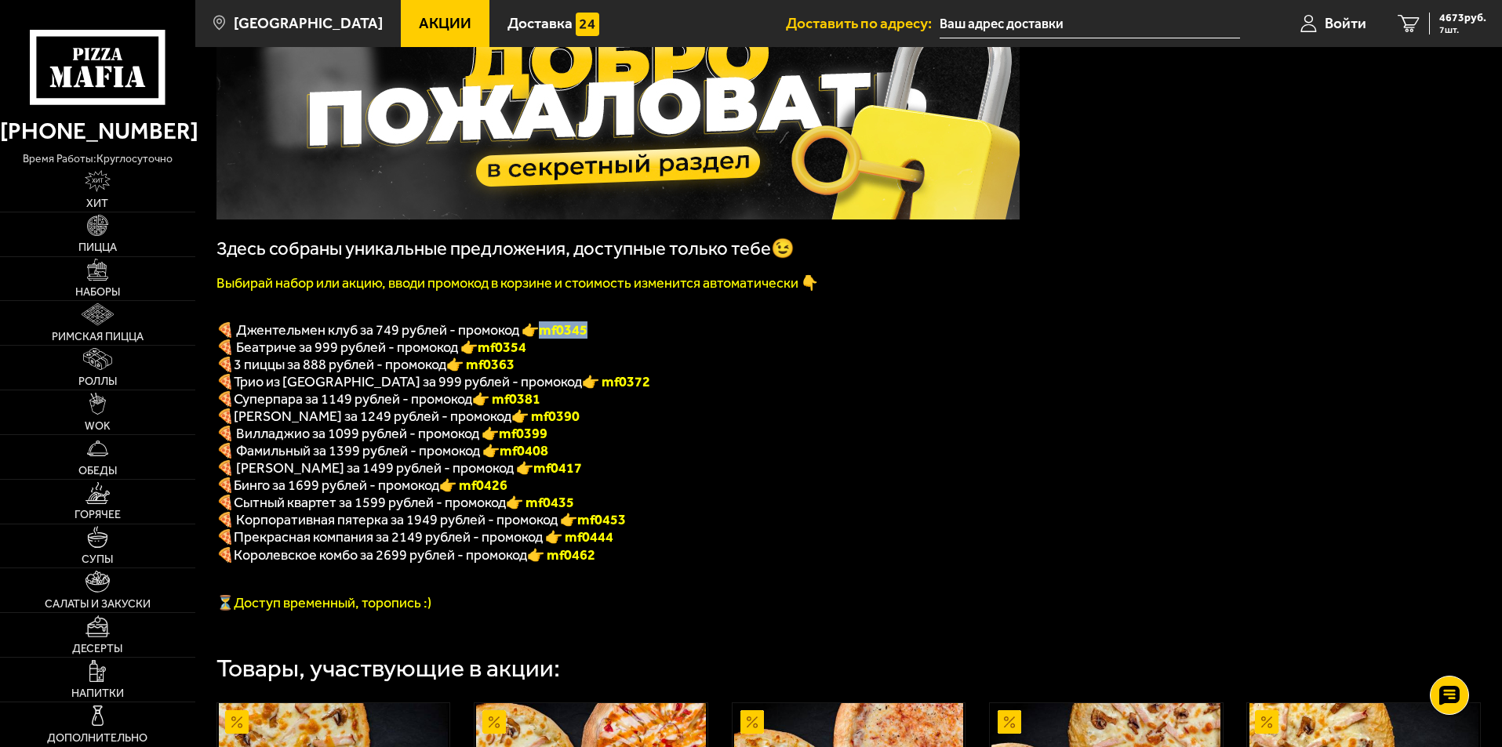
drag, startPoint x: 594, startPoint y: 334, endPoint x: 544, endPoint y: 335, distance: 50.2
click at [544, 335] on p "🍕 Джентельмен клуб за 749 рублей - промокод 👉 mf0345" at bounding box center [617, 330] width 803 height 17
copy b "mf0345"
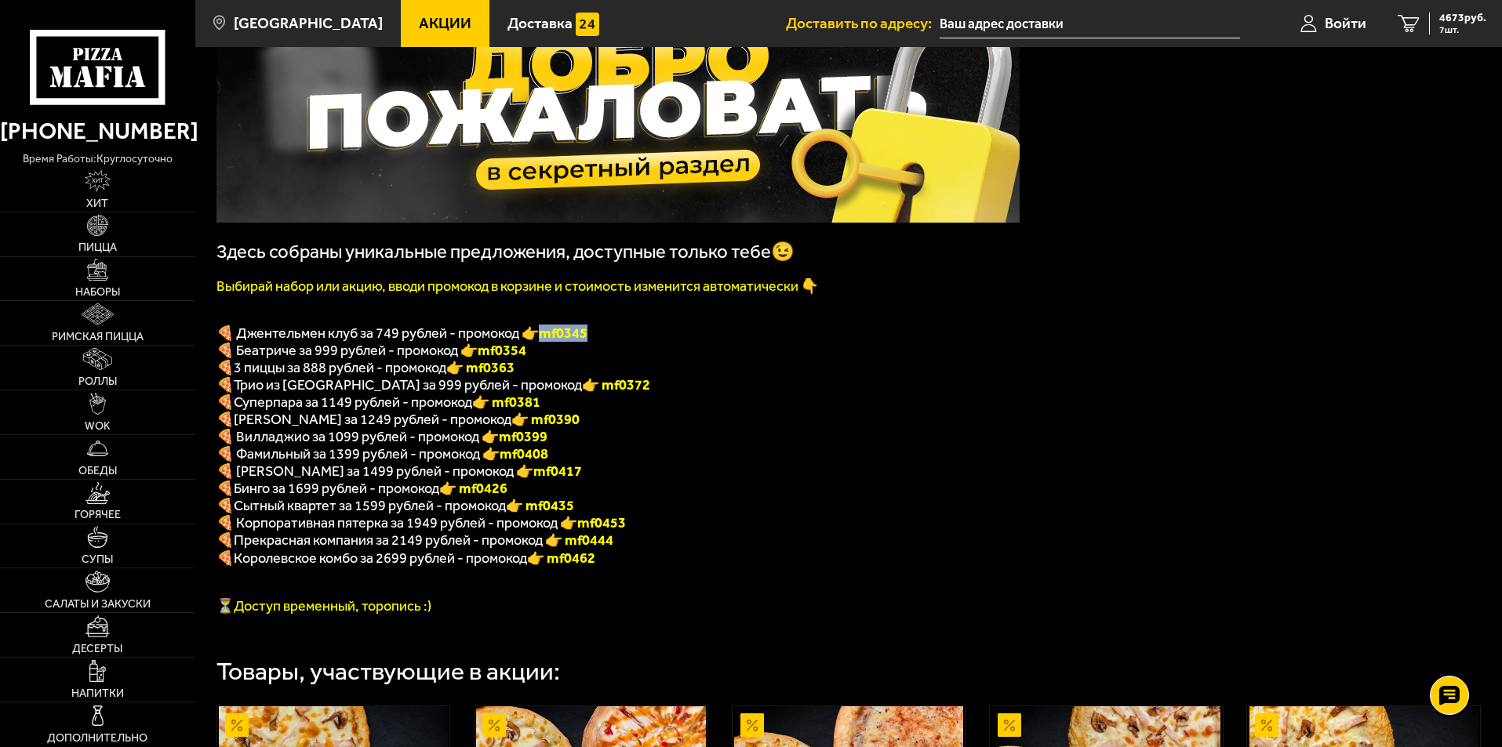
scroll to position [0, 0]
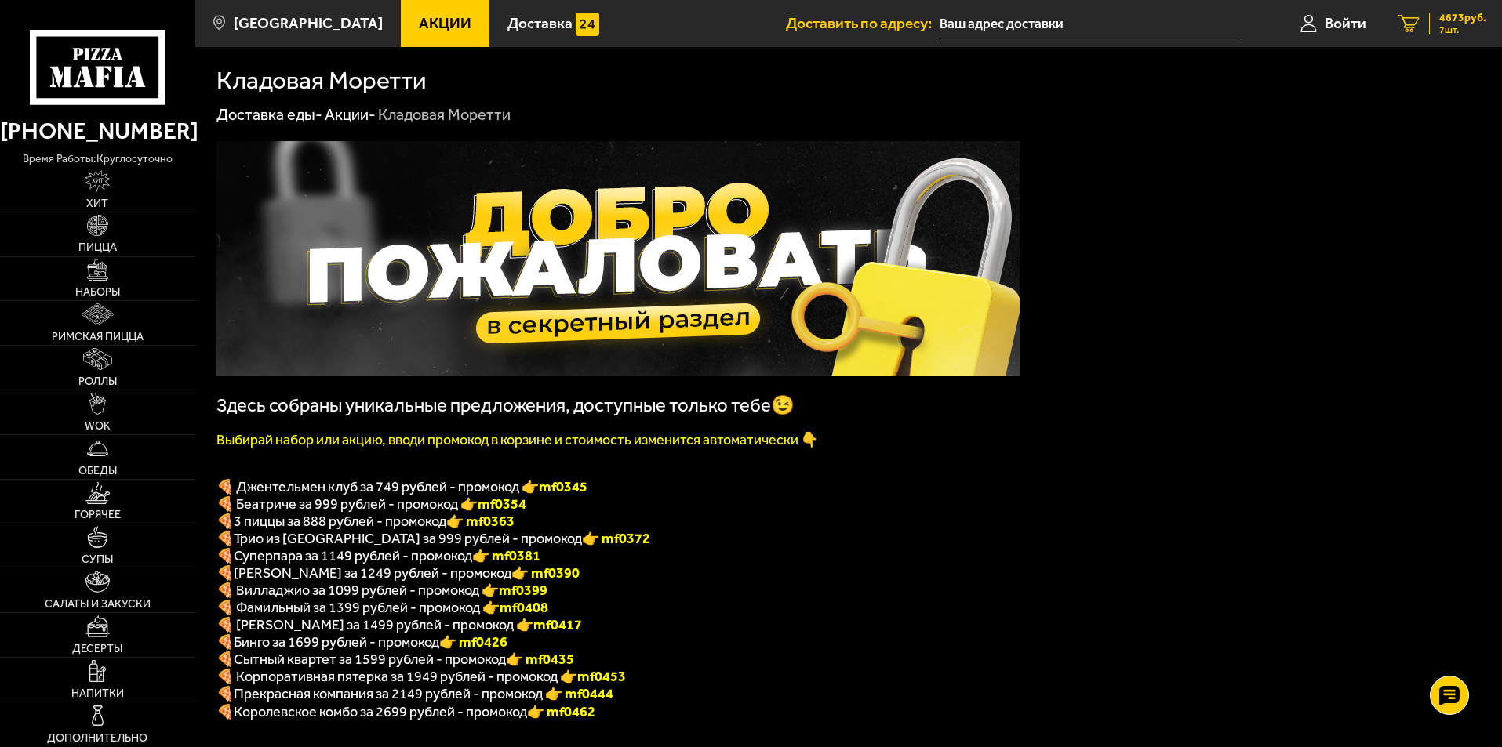
click at [1457, 13] on span "4673 руб." at bounding box center [1462, 18] width 47 height 11
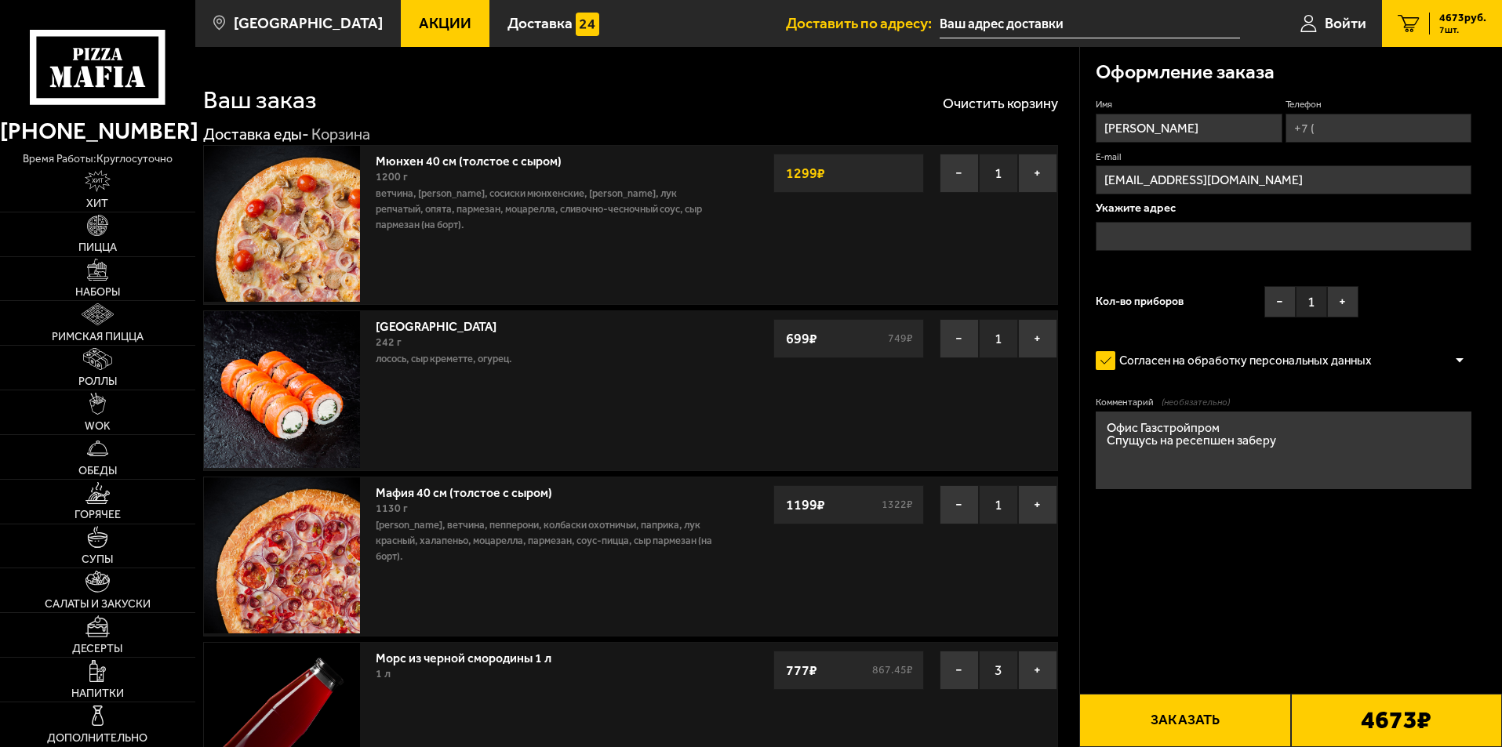
type input "[STREET_ADDRESS]"
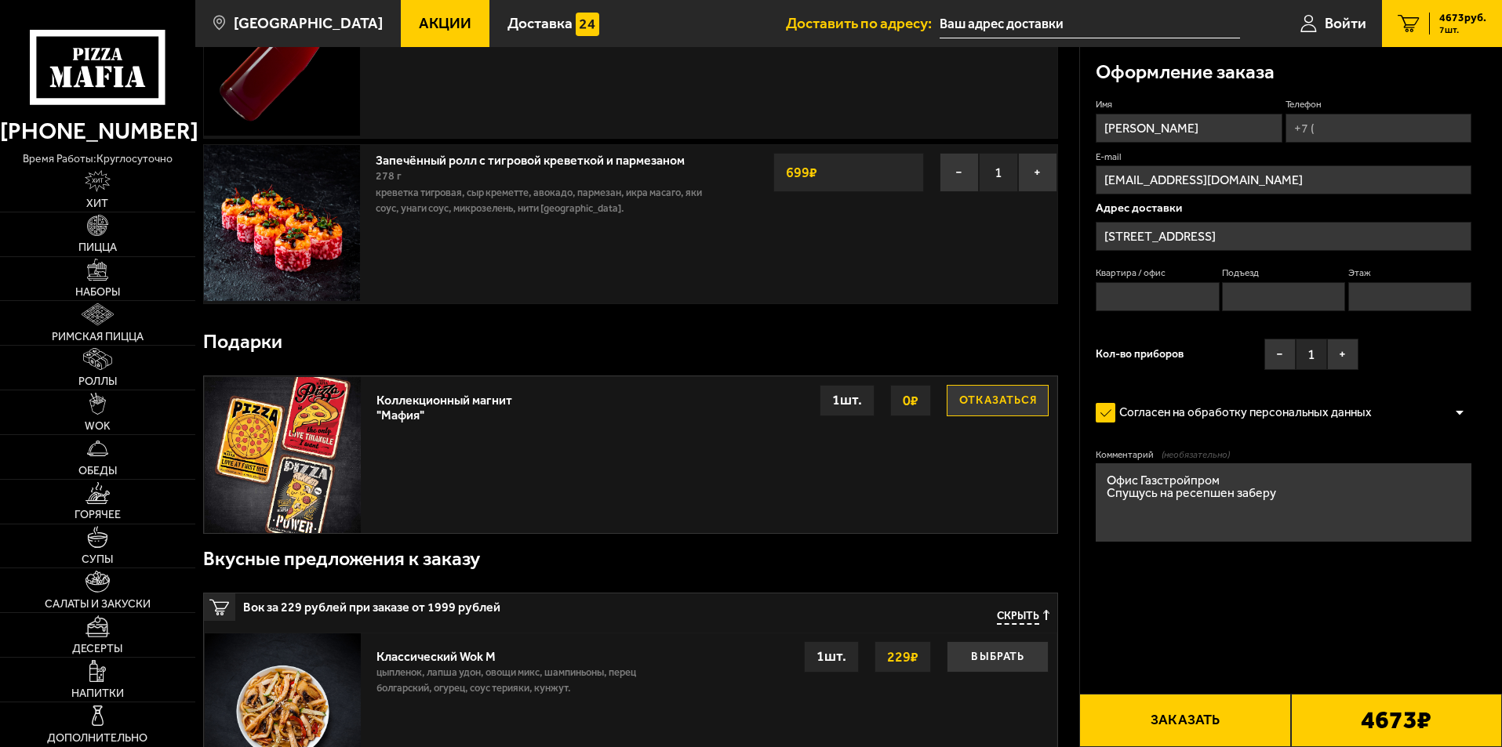
scroll to position [471, 0]
